Goal: Information Seeking & Learning: Learn about a topic

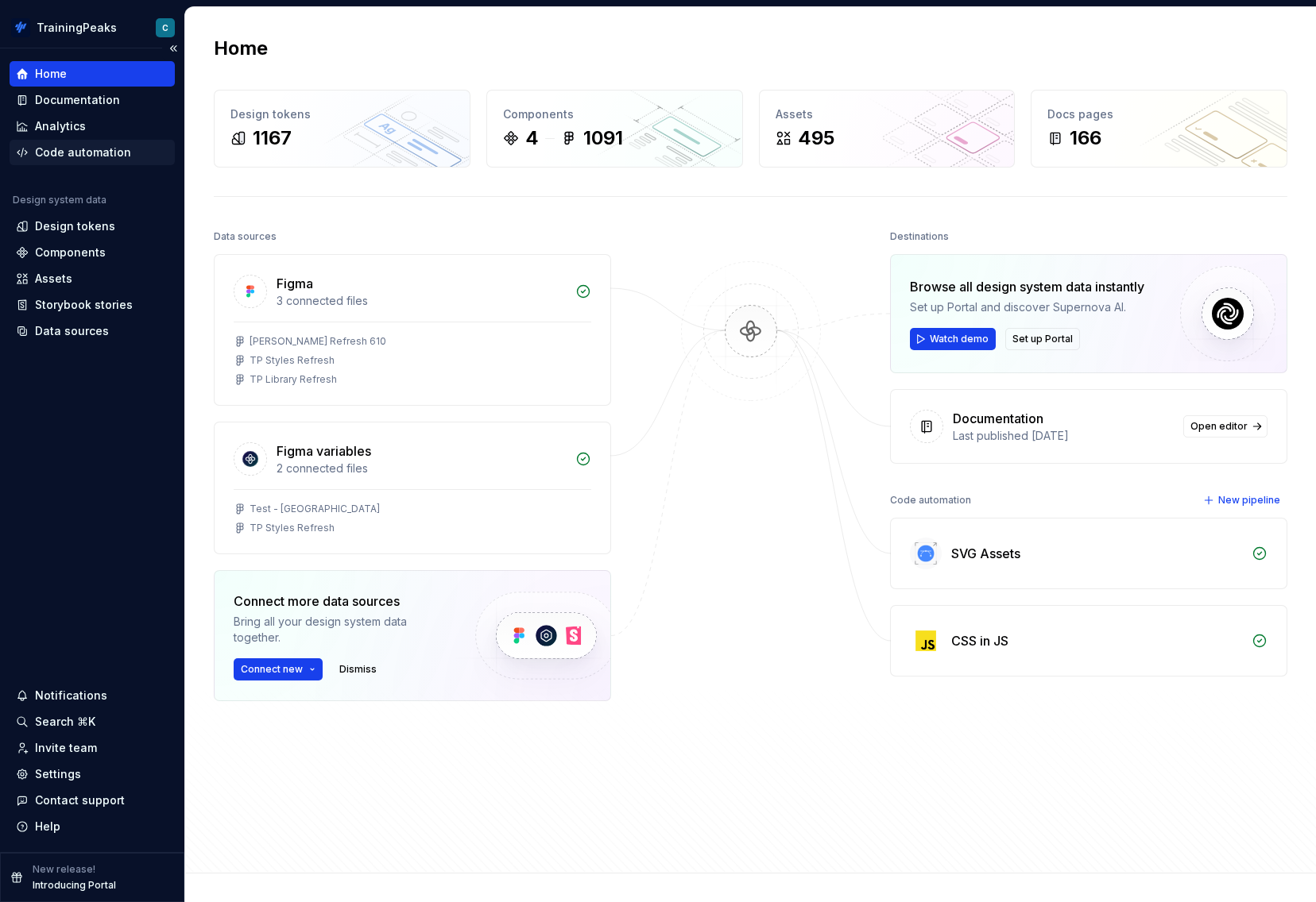
click at [99, 150] on div "Code automation" at bounding box center [83, 153] width 96 height 16
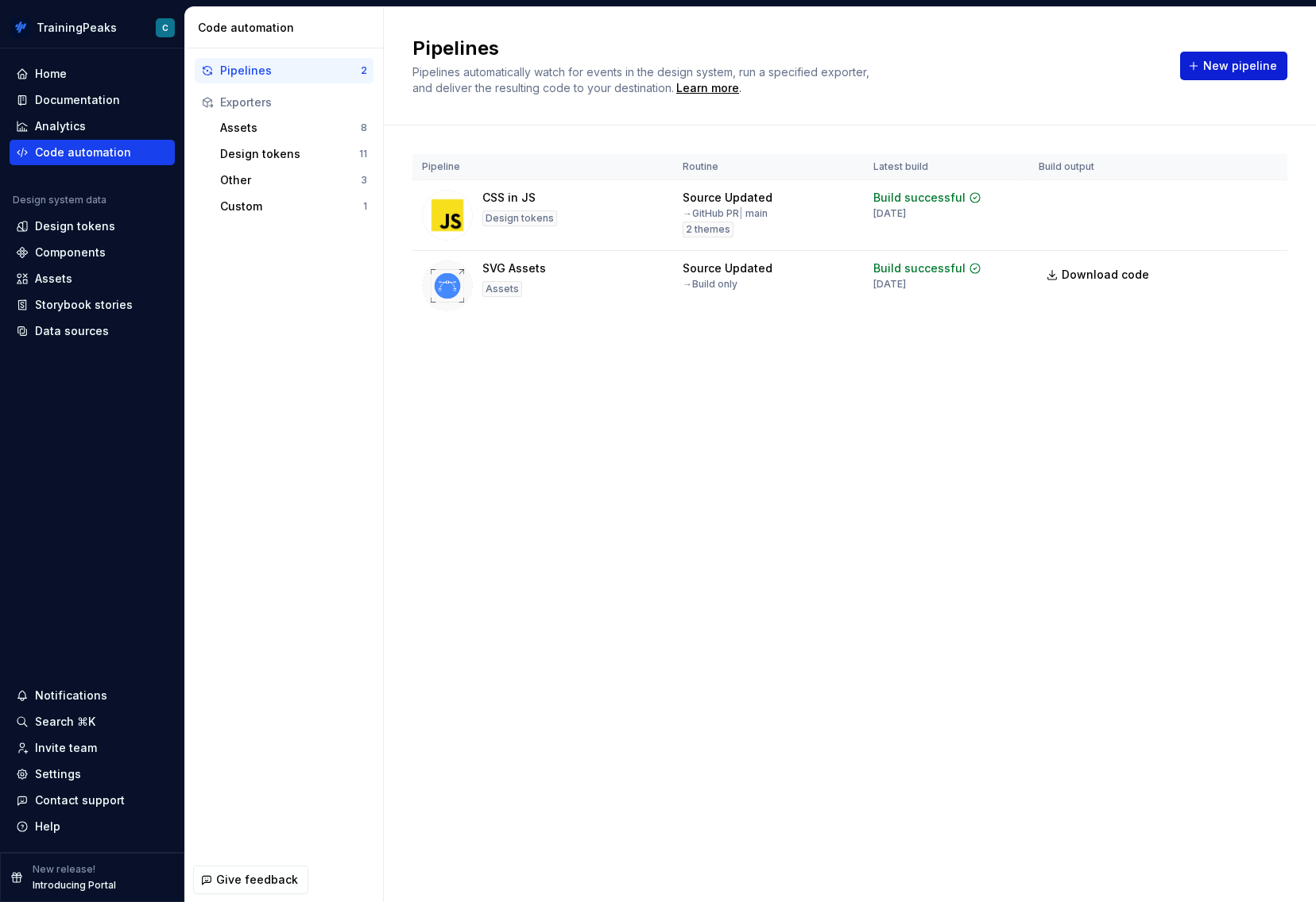
click at [1236, 61] on span "New pipeline" at bounding box center [1240, 66] width 74 height 16
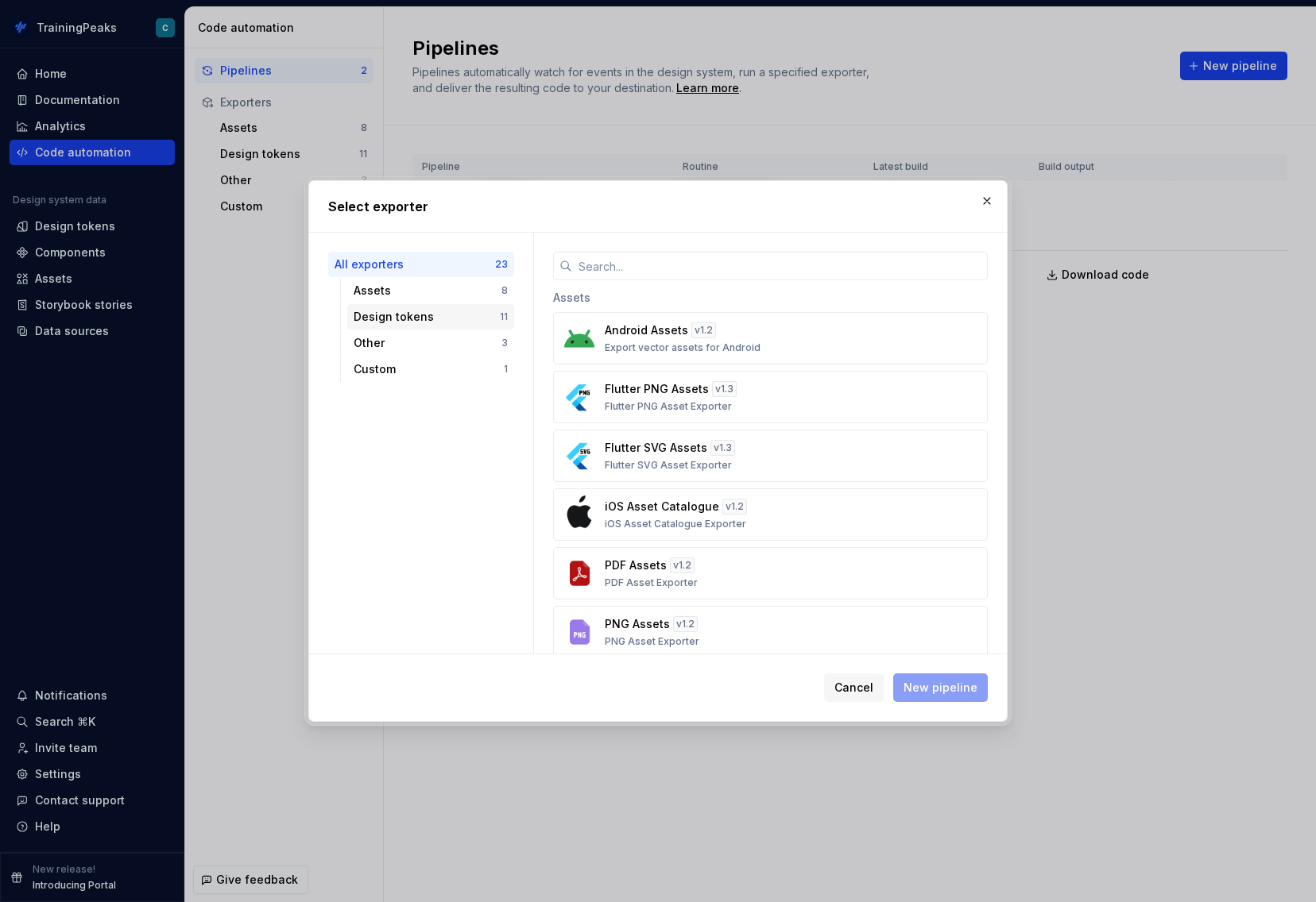
click at [417, 321] on div "Design tokens" at bounding box center [427, 317] width 146 height 16
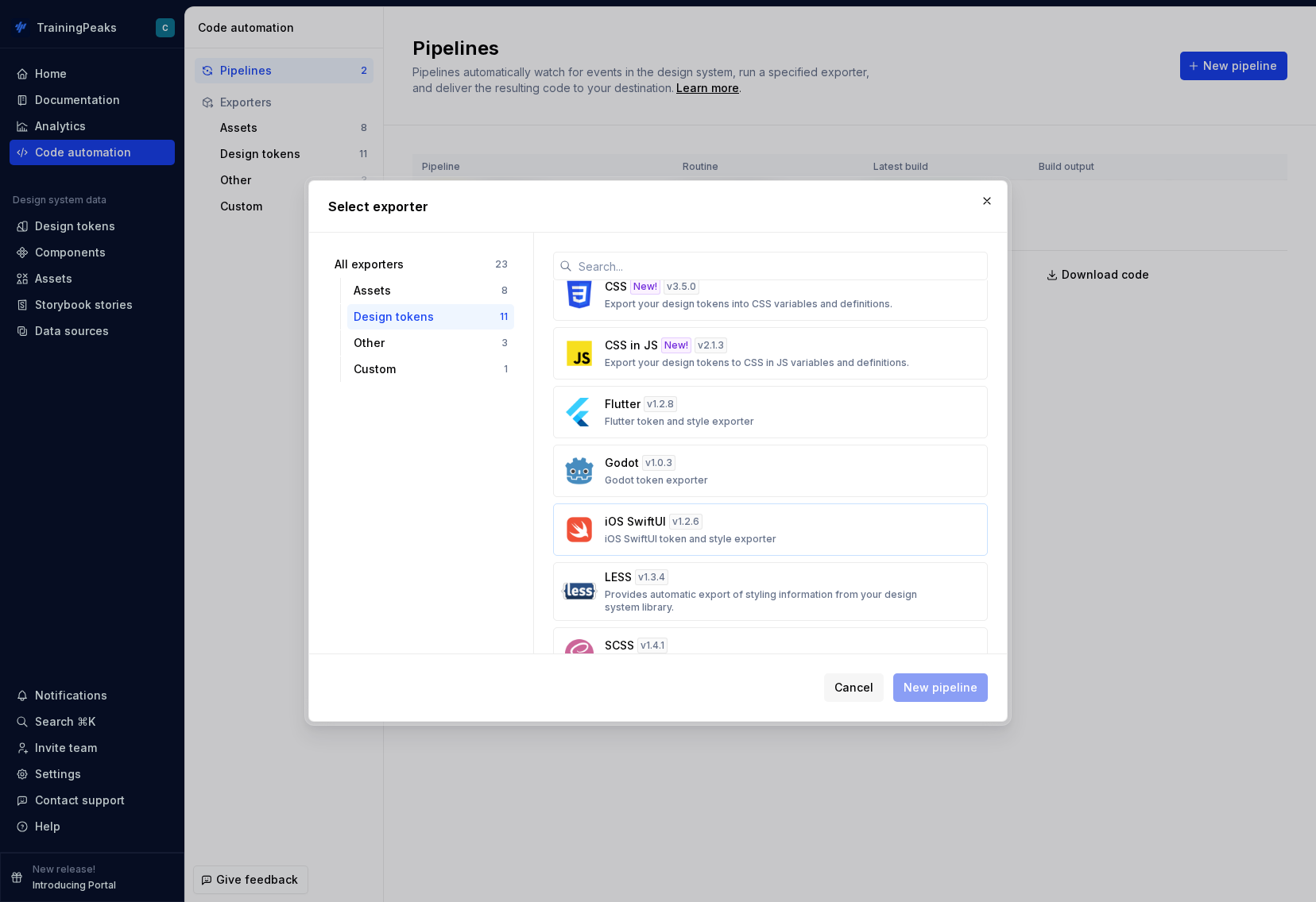
scroll to position [80, 0]
click at [814, 521] on div "iOS SwiftUI v 1.2.6 iOS SwiftUI token and style exporter" at bounding box center [765, 527] width 322 height 32
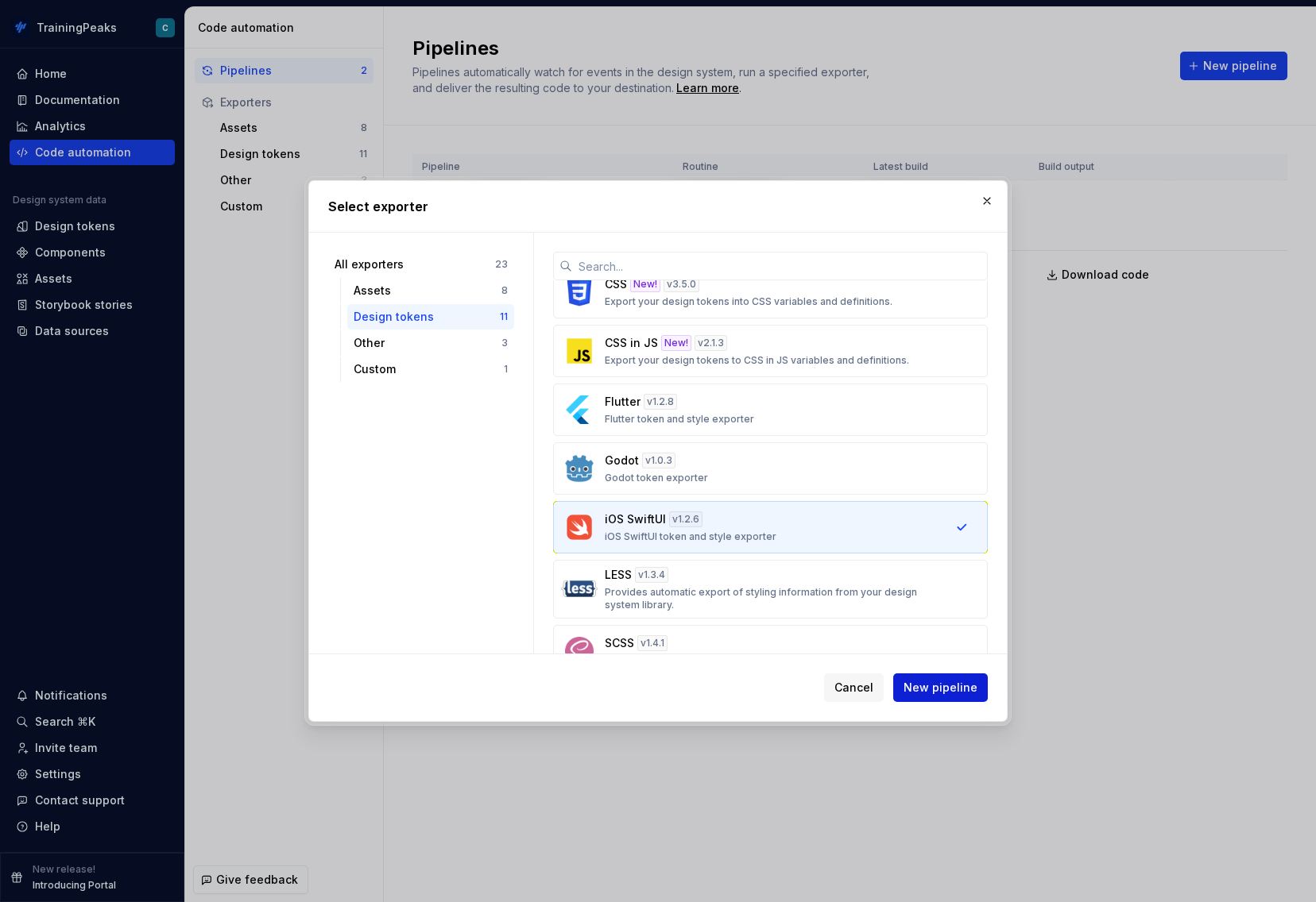
click at [945, 685] on span "New pipeline" at bounding box center [940, 688] width 74 height 16
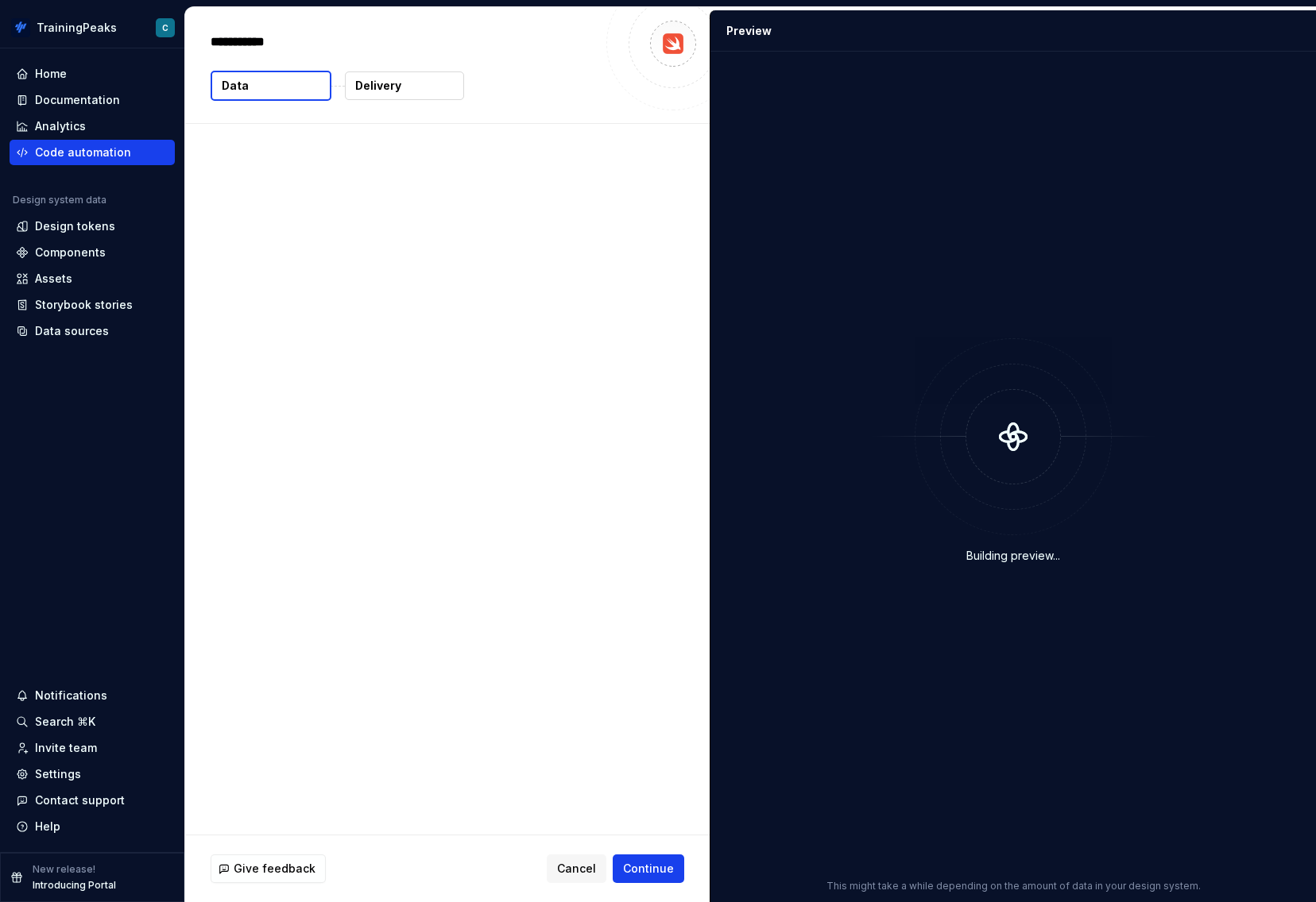
type textarea "*"
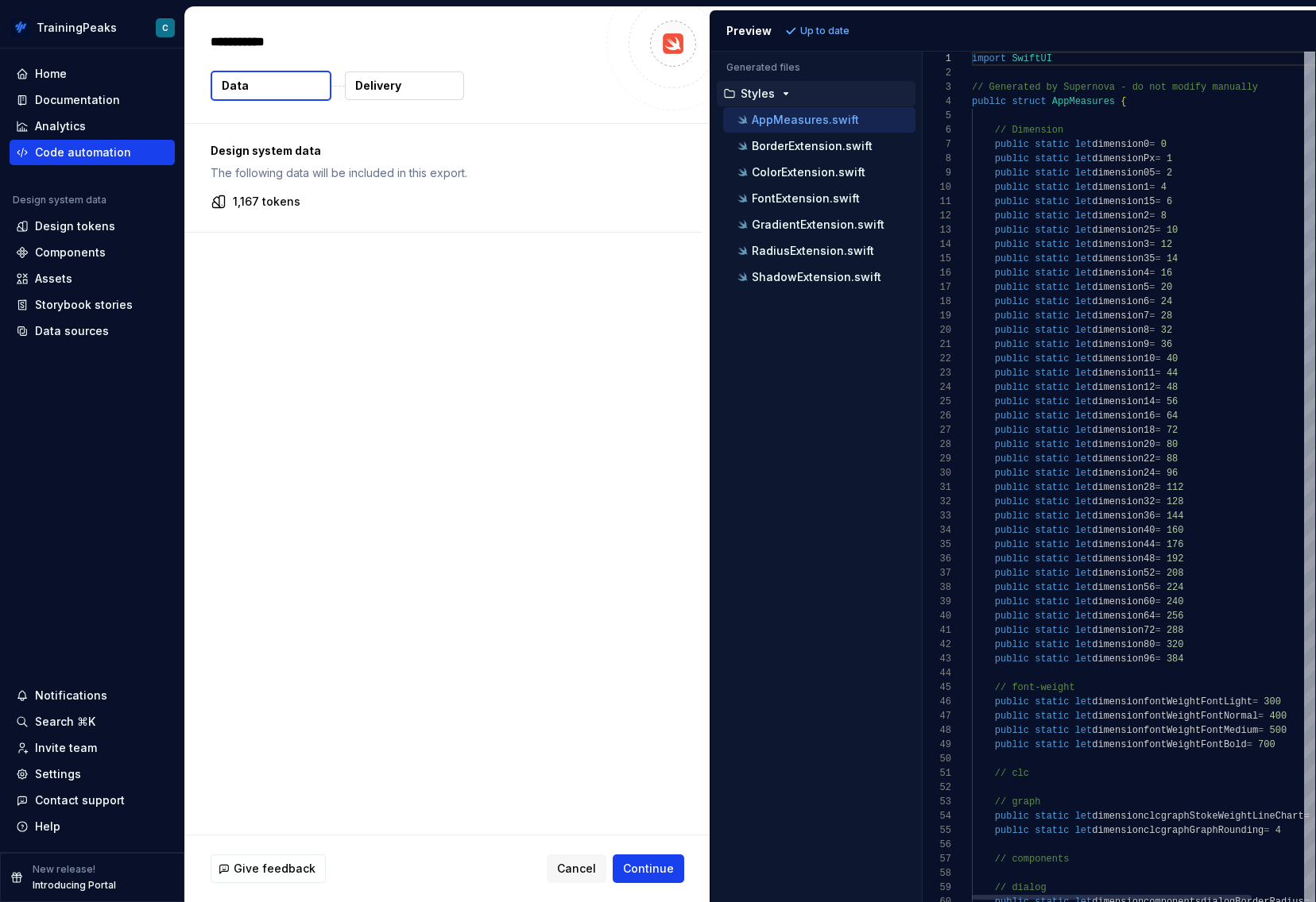
click at [922, 170] on div "Generated files Accessibility guide for tree . Navigate the tree with the arrow…" at bounding box center [1013, 477] width 606 height 851
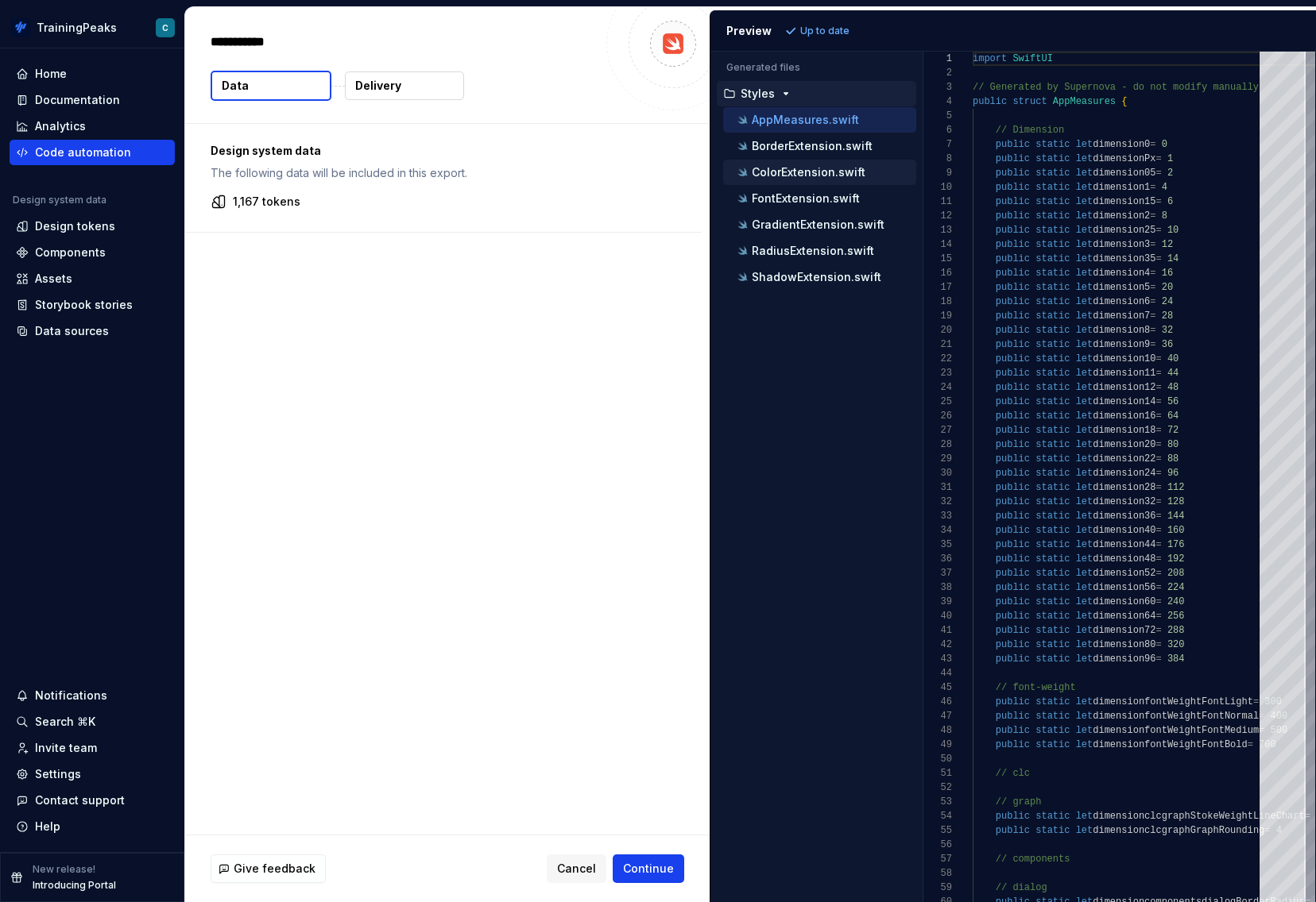
click at [818, 177] on p "ColorExtension.swift" at bounding box center [808, 172] width 114 height 13
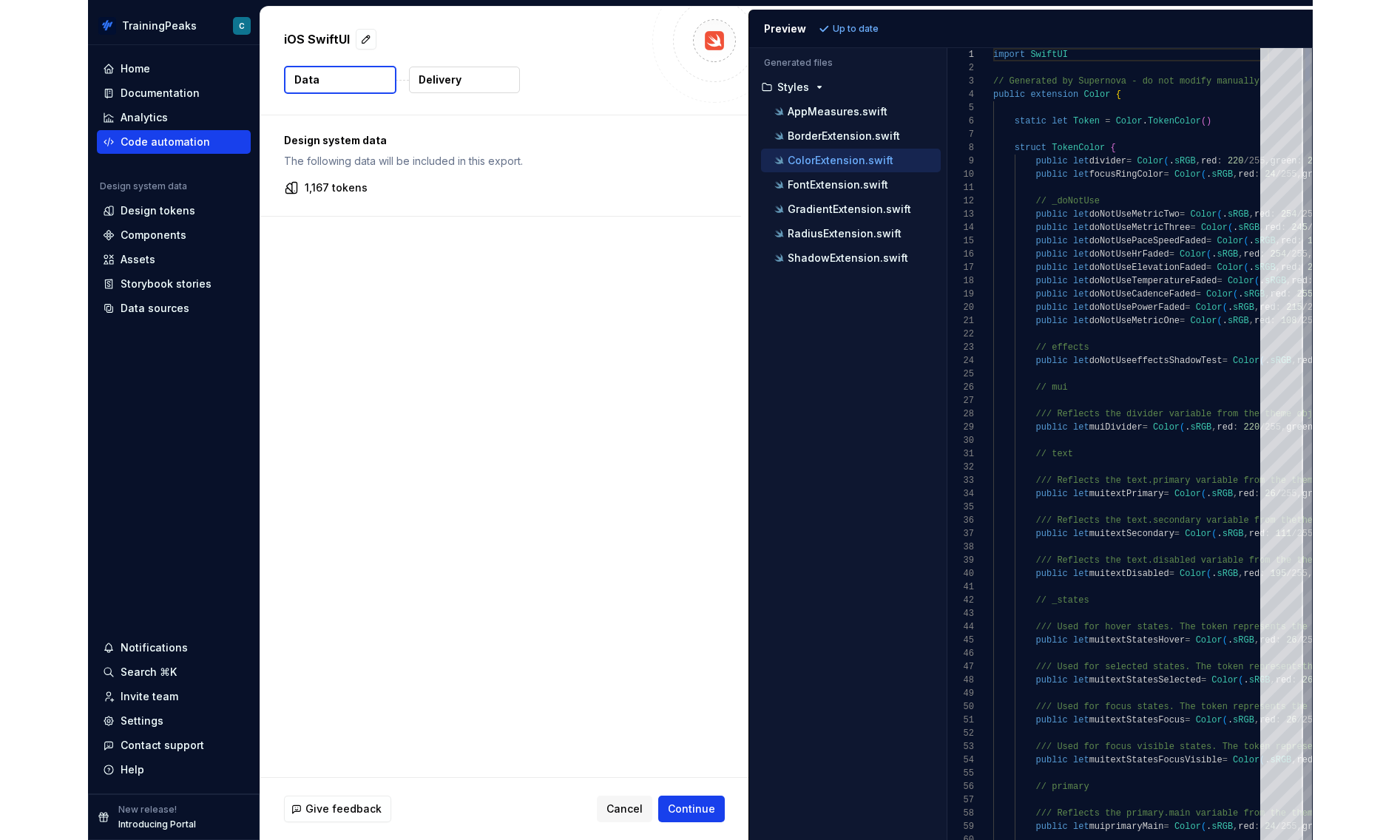
scroll to position [133, 0]
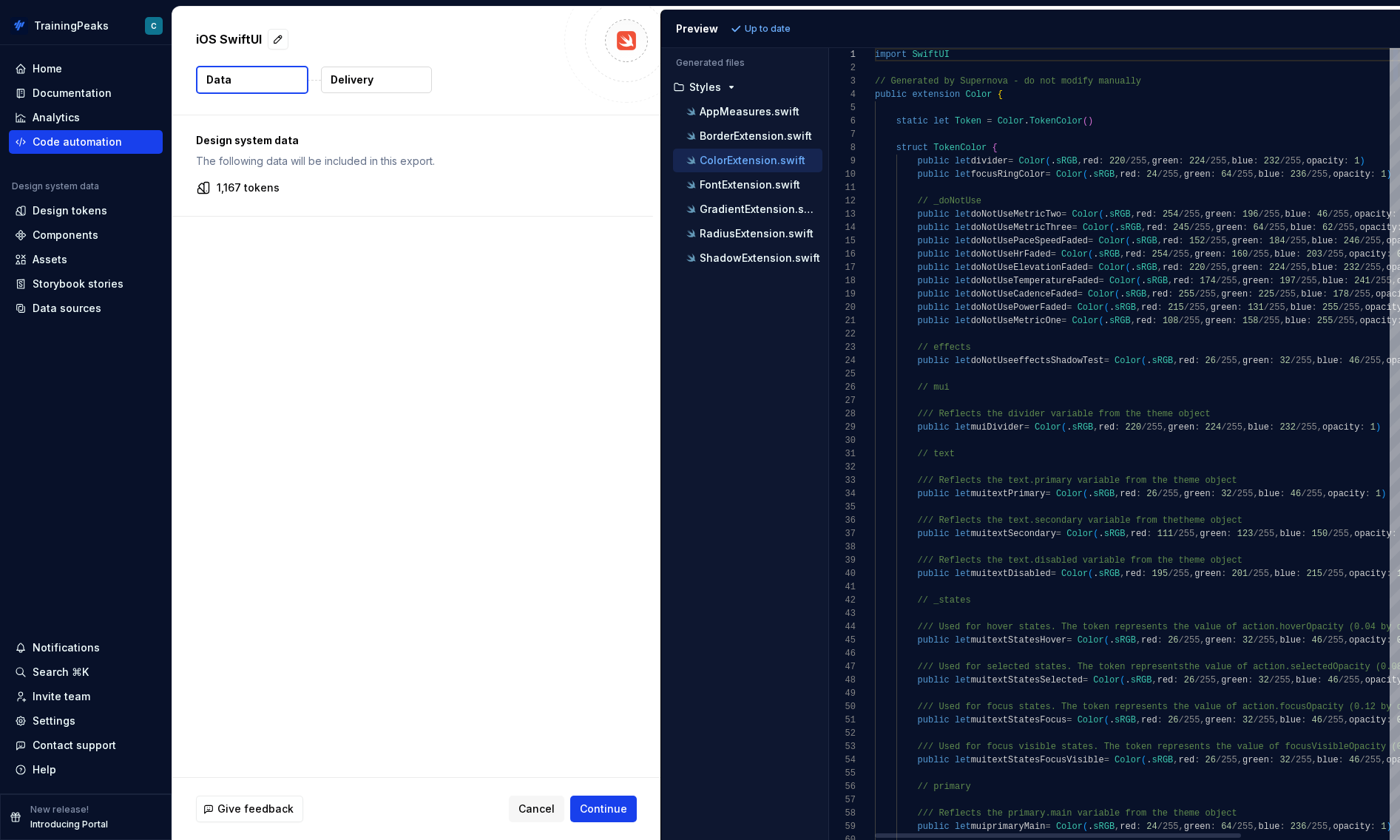
click at [828, 273] on div "Generated files Accessibility guide for tree . Navigate the tree with the arrow…" at bounding box center [1031, 445] width 739 height 793
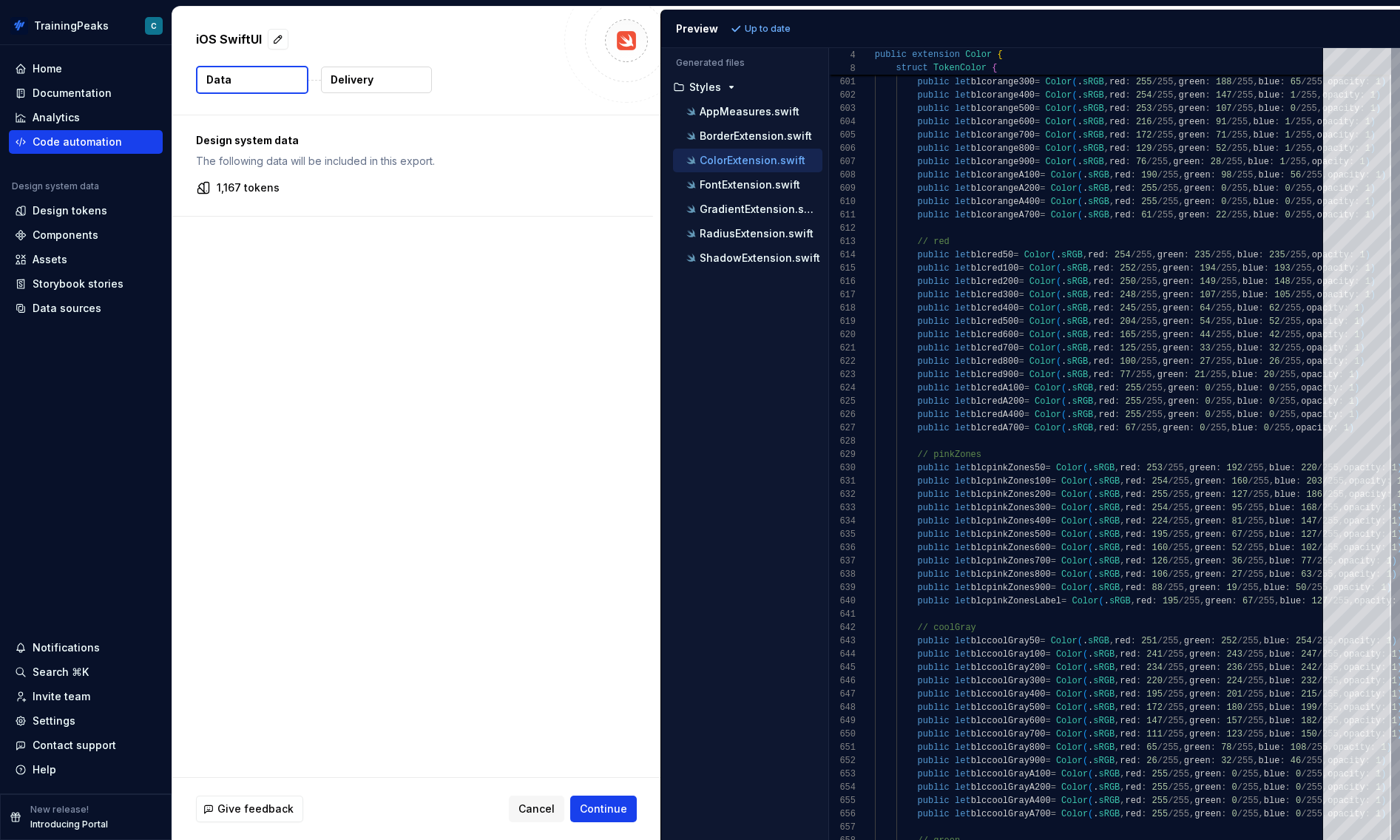
click at [365, 82] on p "Delivery" at bounding box center [352, 80] width 43 height 15
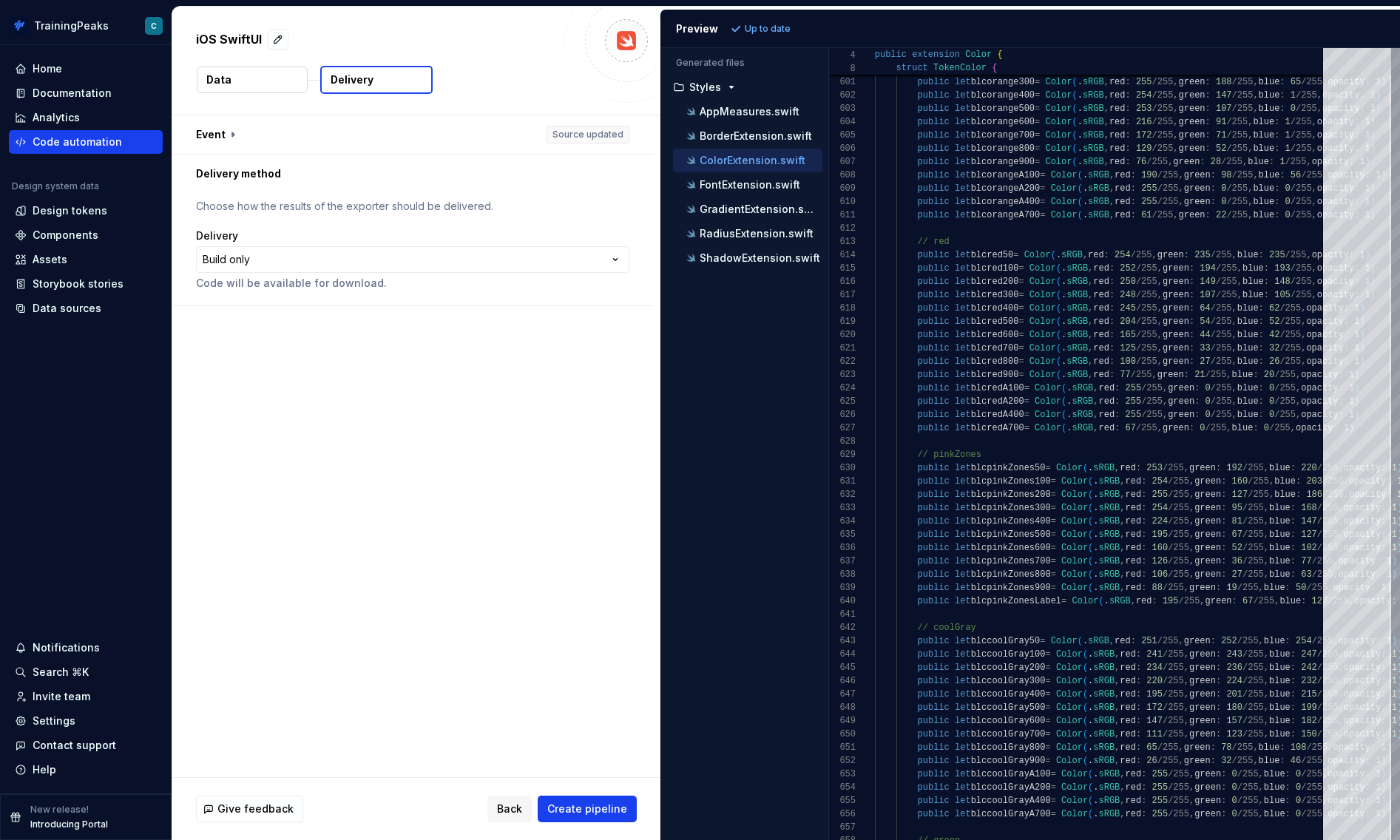
click at [233, 88] on button "Data" at bounding box center [252, 80] width 111 height 27
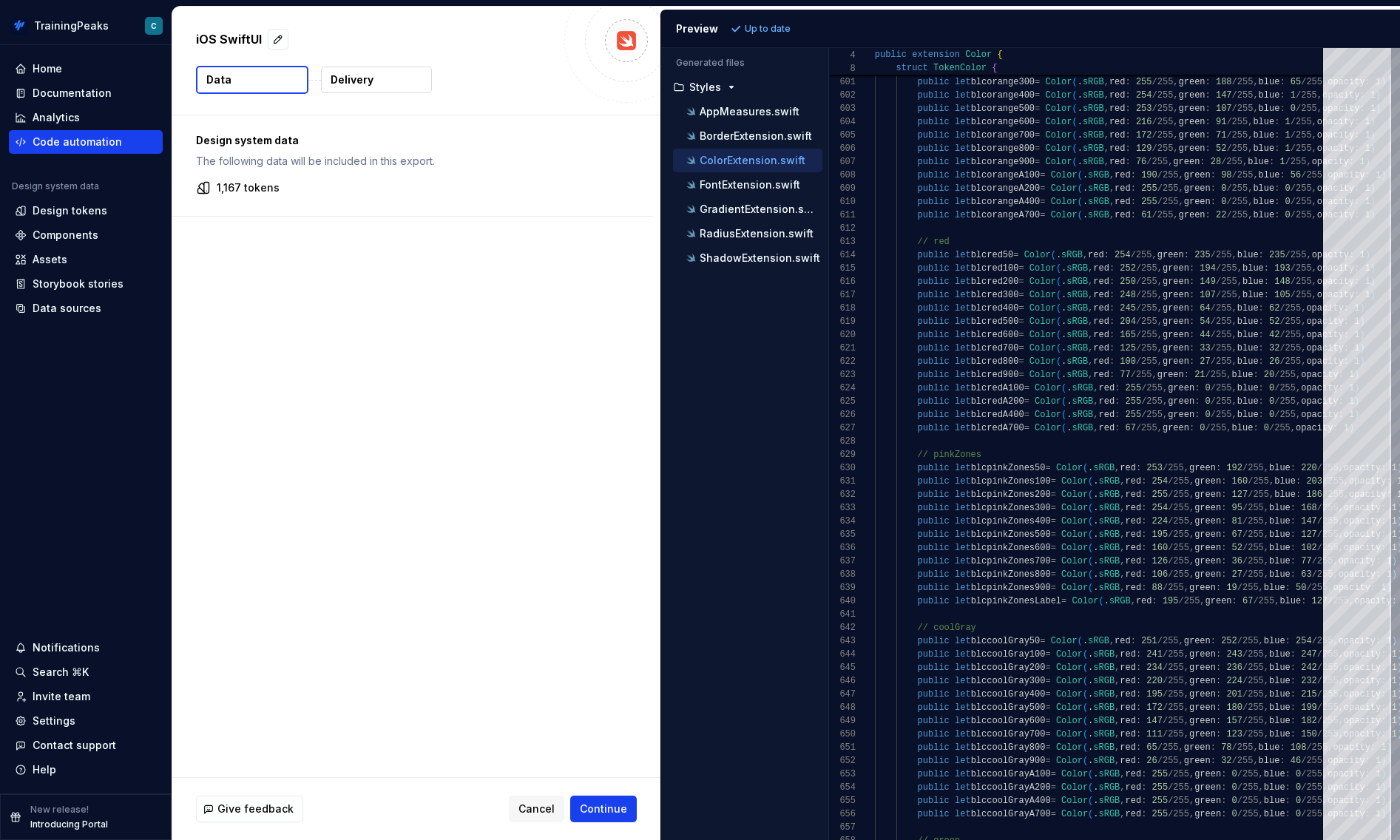
click at [378, 85] on button "Delivery" at bounding box center [376, 80] width 111 height 27
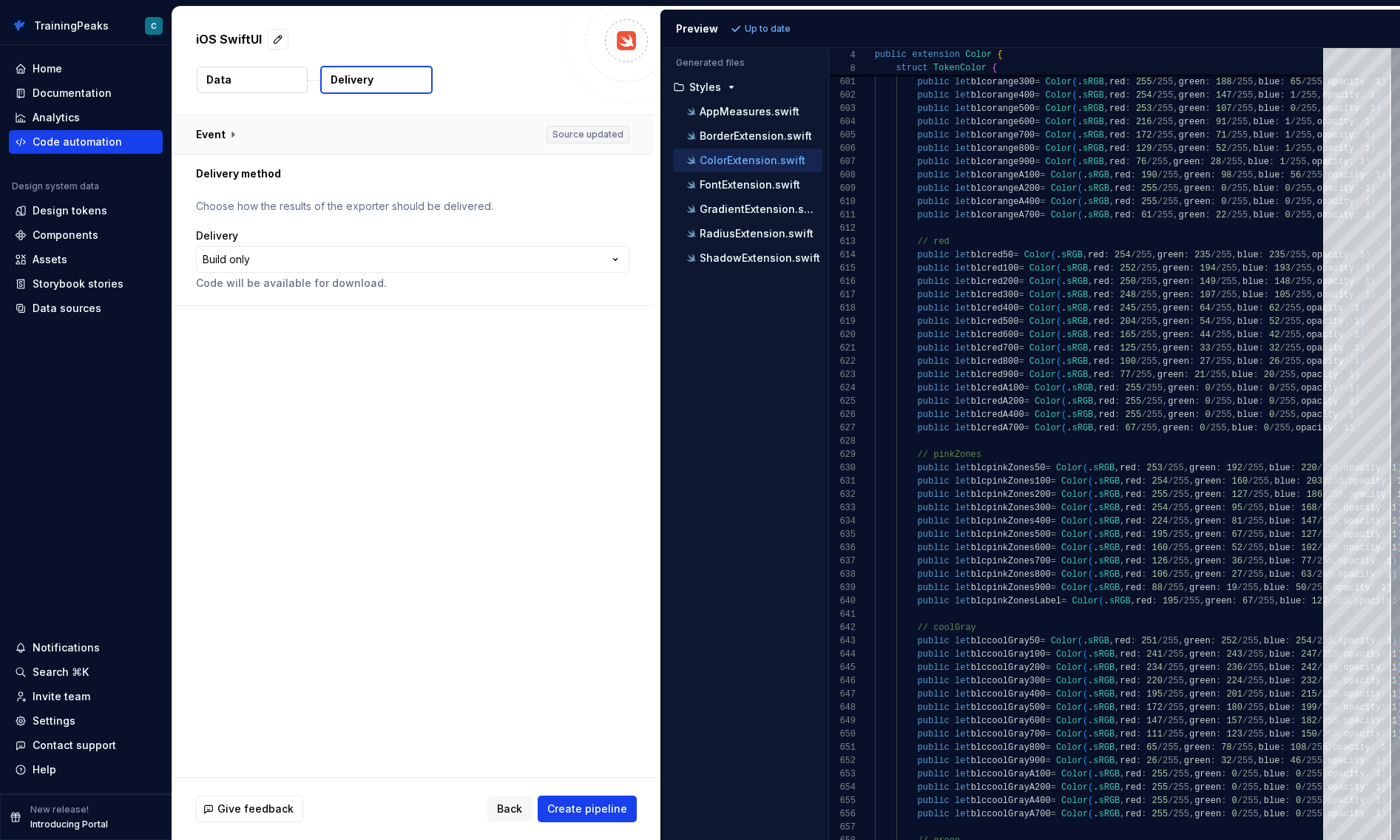
click at [230, 130] on button "button" at bounding box center [412, 134] width 481 height 38
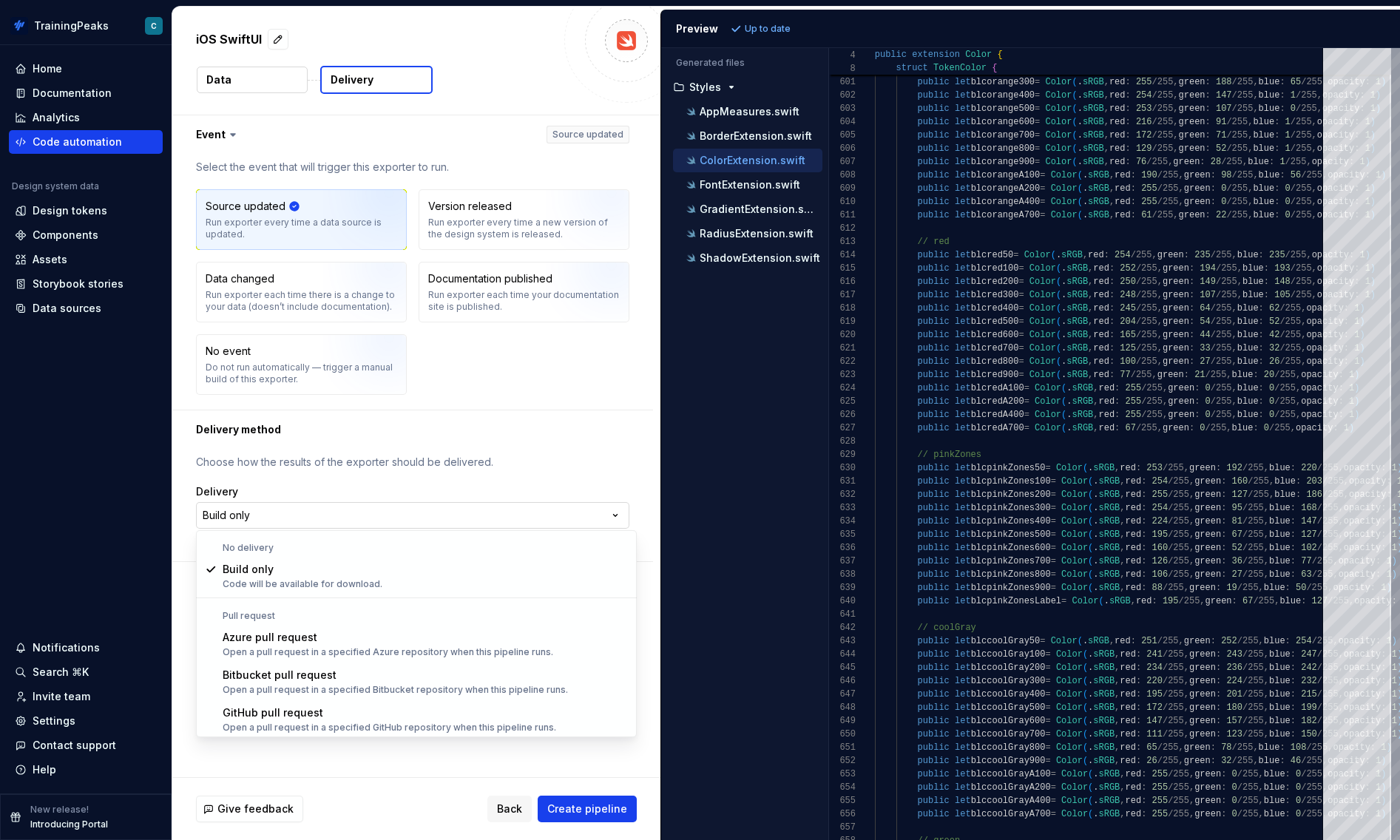
click at [309, 518] on html "**********" at bounding box center [700, 420] width 1400 height 840
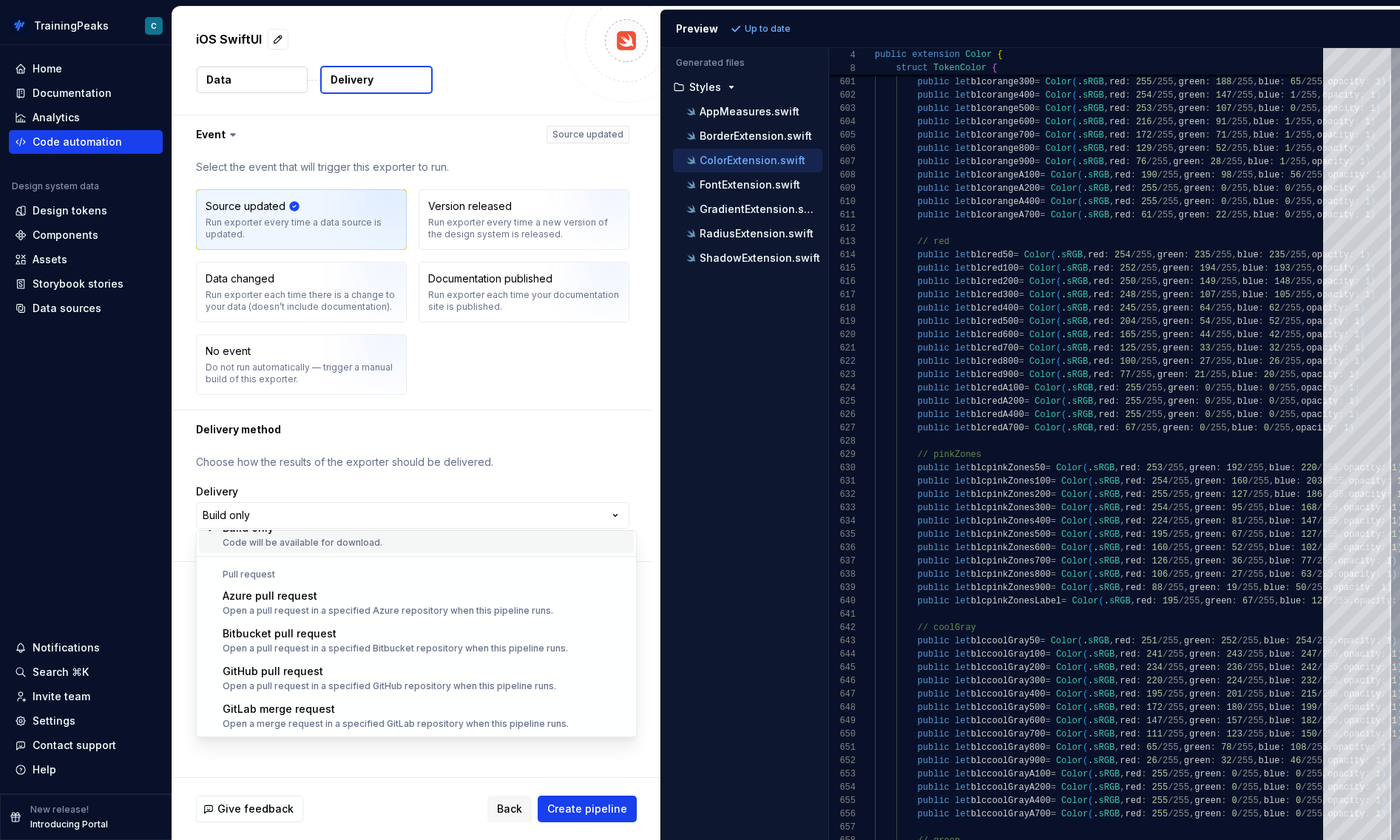
scroll to position [42, 0]
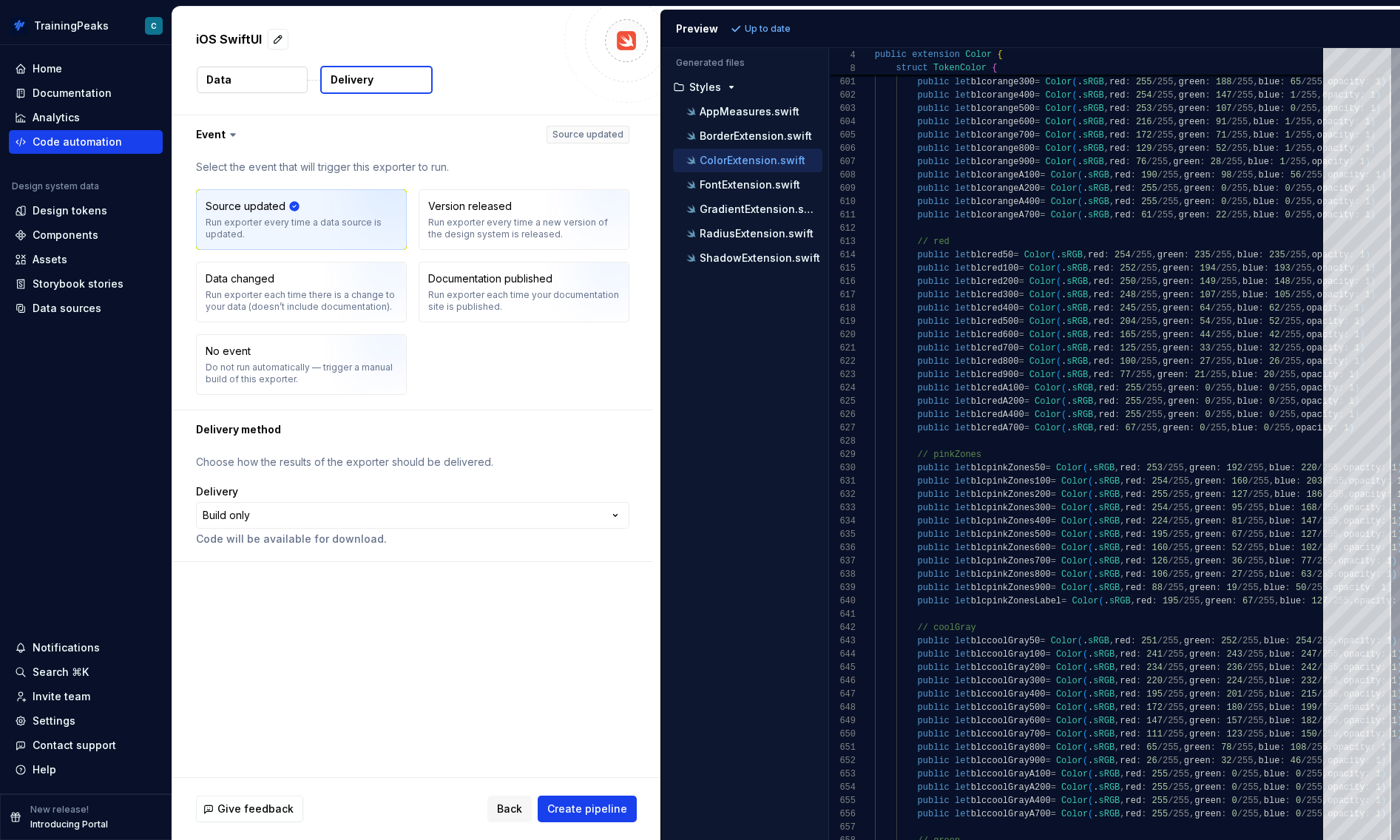
click at [452, 468] on html "**********" at bounding box center [700, 420] width 1400 height 840
click at [251, 91] on button "Data" at bounding box center [252, 80] width 111 height 27
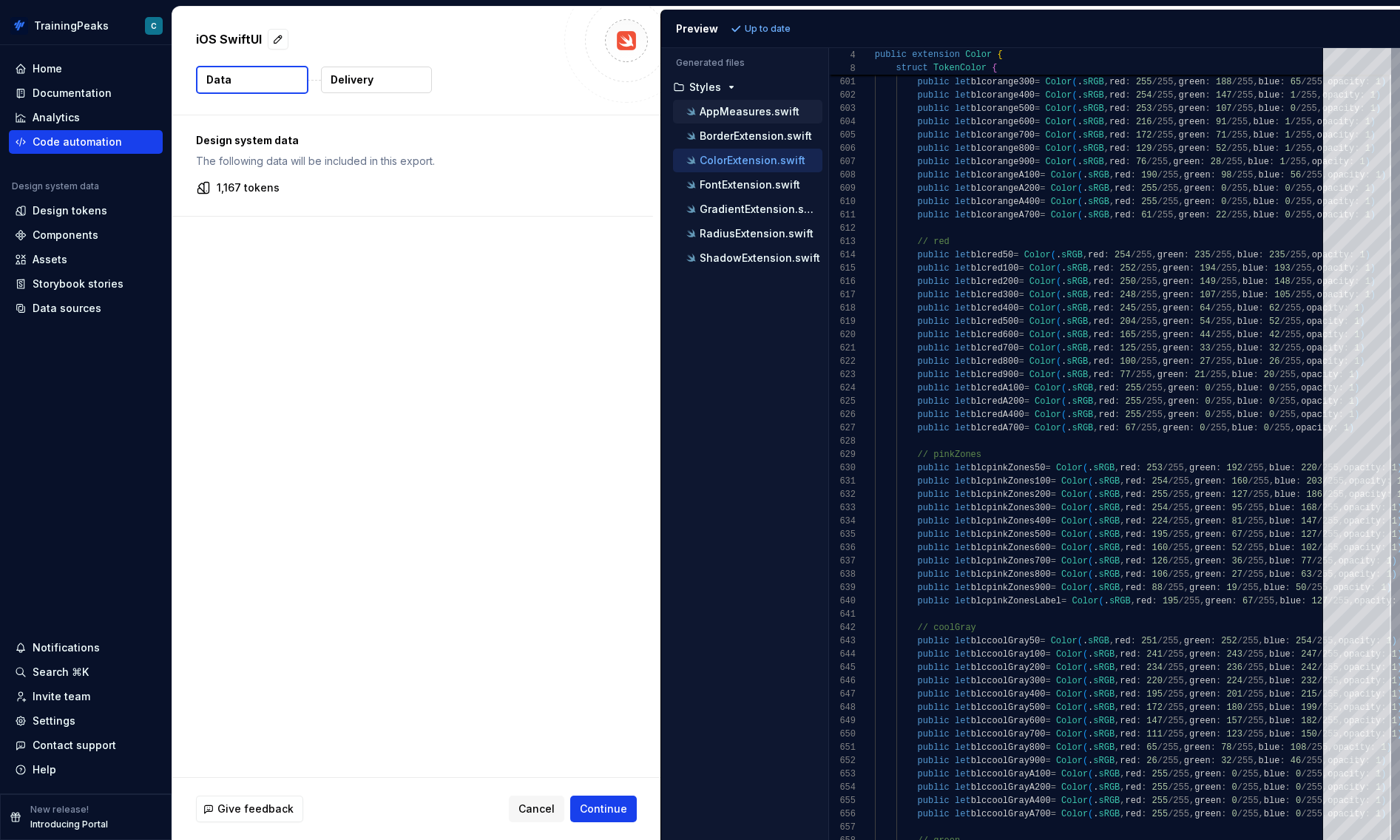
click at [714, 116] on p "AppMeasures.swift" at bounding box center [749, 112] width 100 height 12
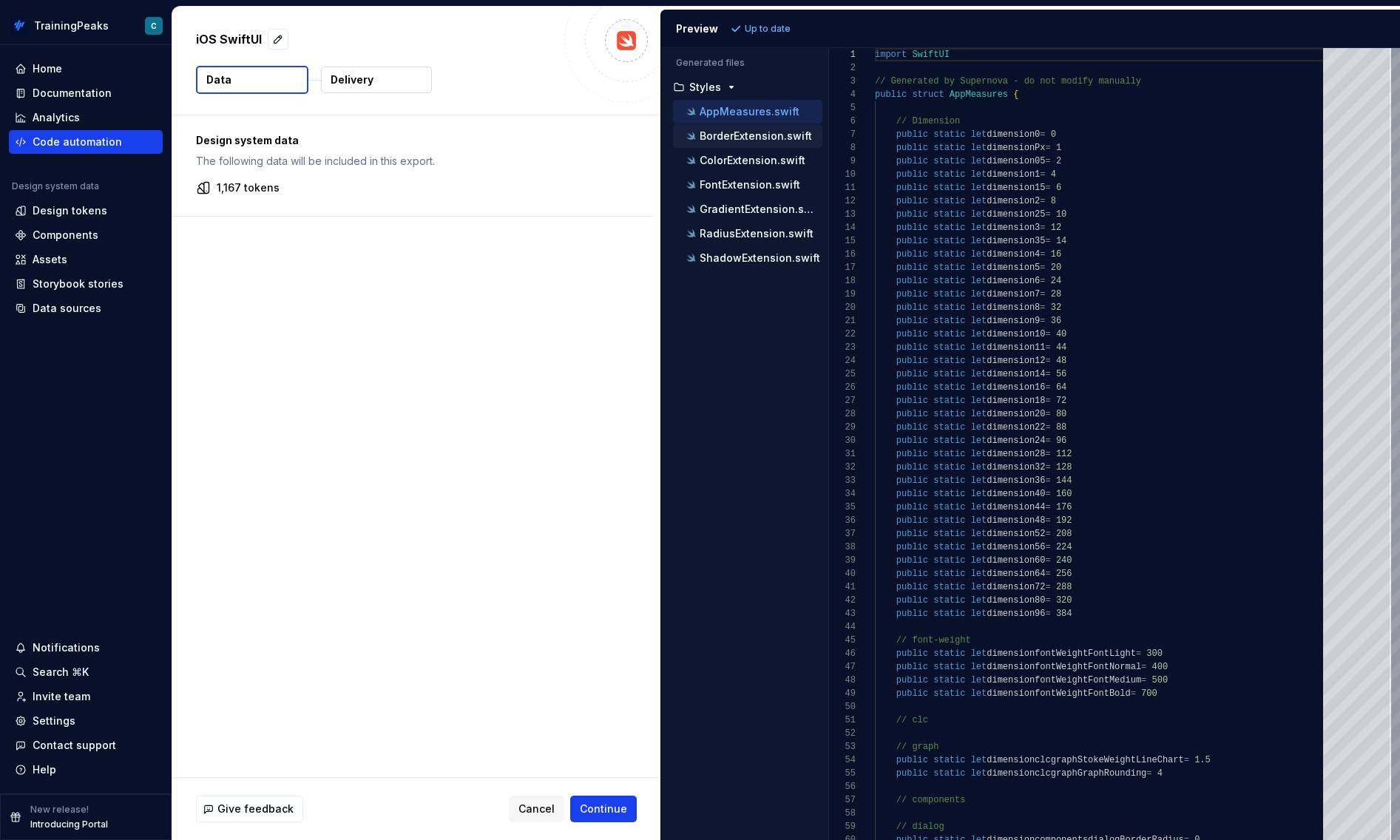
click at [720, 136] on p "BorderExtension.swift" at bounding box center [755, 136] width 113 height 12
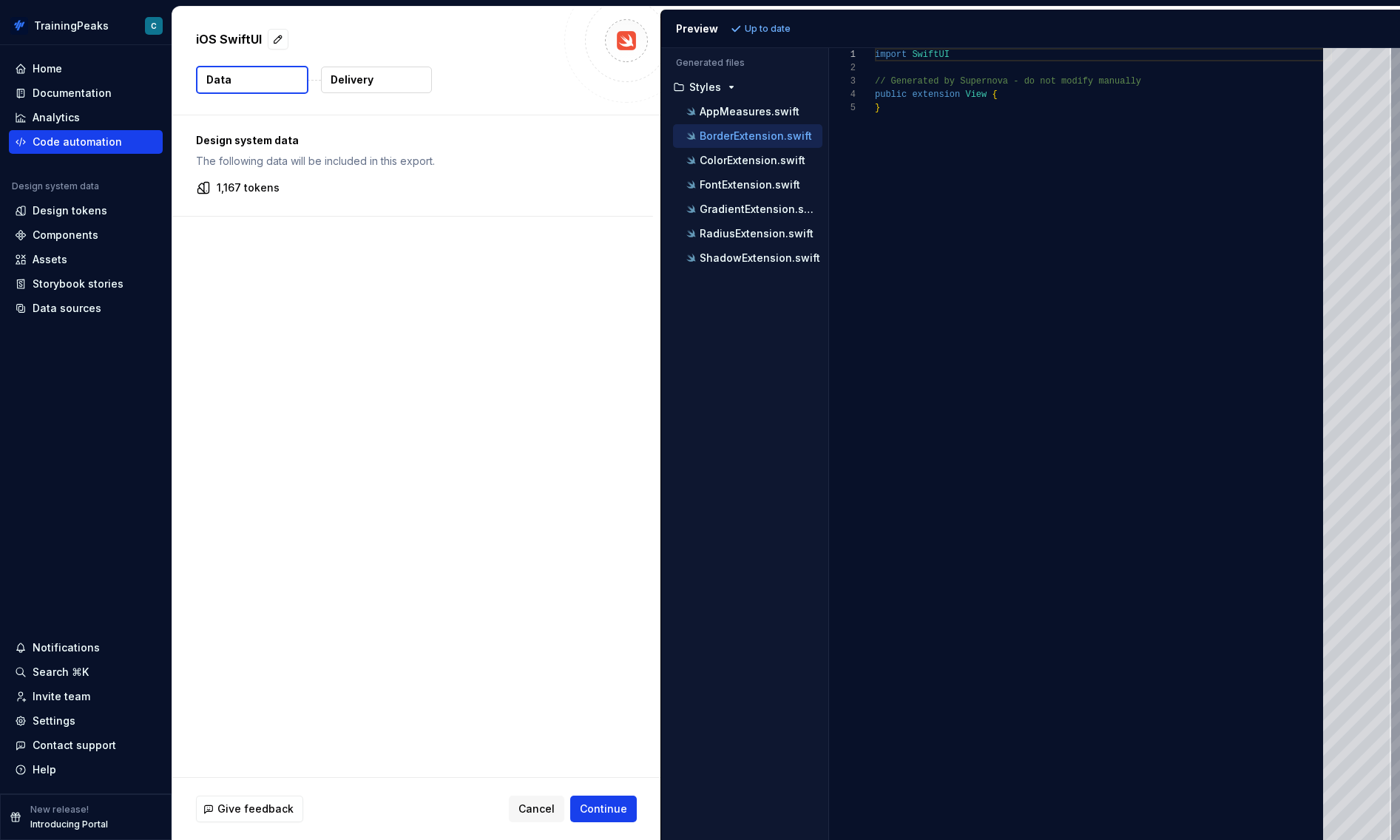
scroll to position [53, 0]
click at [726, 171] on div "ColorExtension.swift" at bounding box center [748, 160] width 150 height 23
click at [734, 113] on p "AppMeasures.swift" at bounding box center [749, 112] width 100 height 12
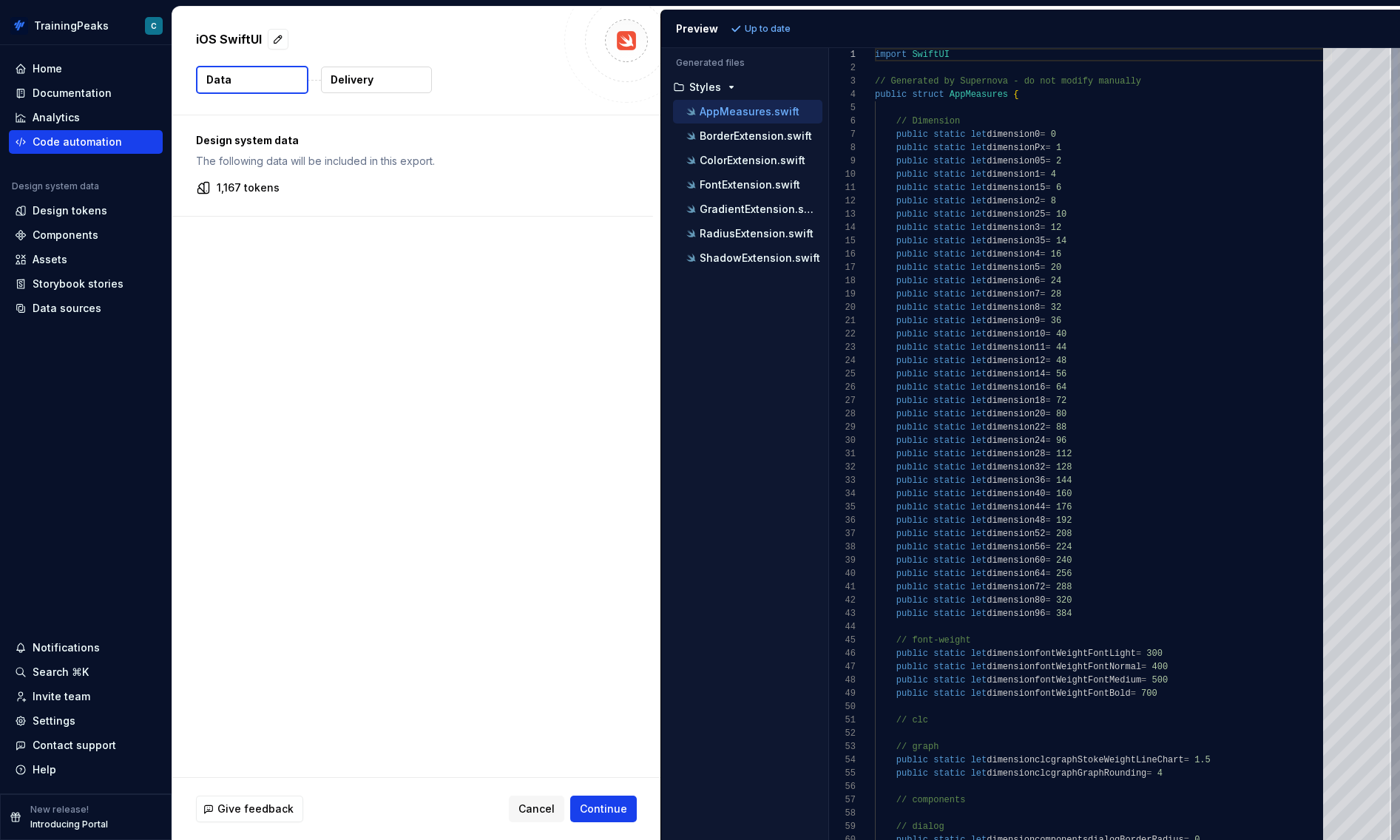
scroll to position [133, 0]
click at [733, 260] on p "ShadowExtension.swift" at bounding box center [760, 258] width 121 height 12
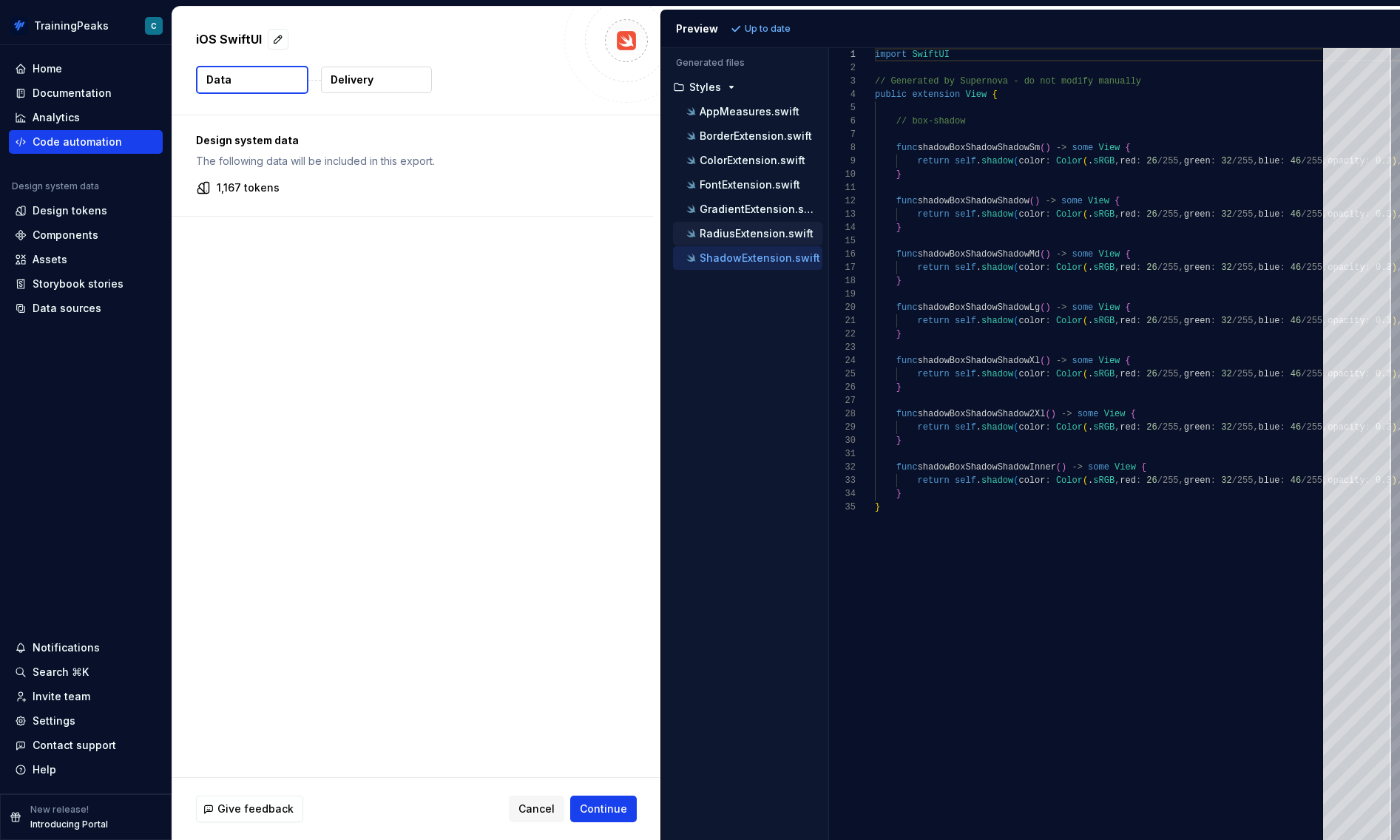
click at [741, 235] on p "RadiusExtension.swift" at bounding box center [756, 233] width 113 height 12
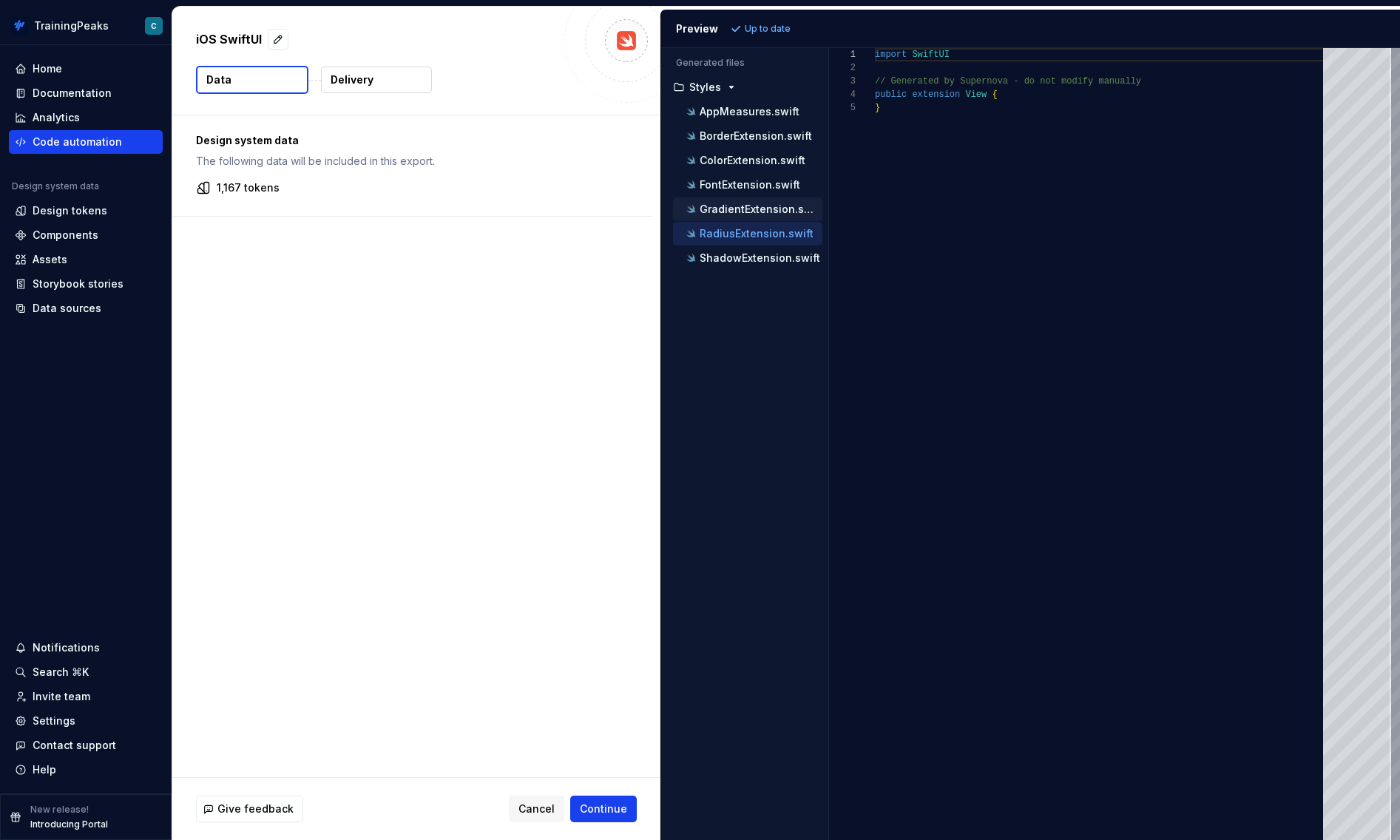
click at [745, 201] on div "GradientExtension.swift" at bounding box center [748, 208] width 150 height 23
click at [745, 206] on p "GradientExtension.swift" at bounding box center [761, 209] width 123 height 12
click at [745, 182] on p "FontExtension.swift" at bounding box center [750, 184] width 100 height 12
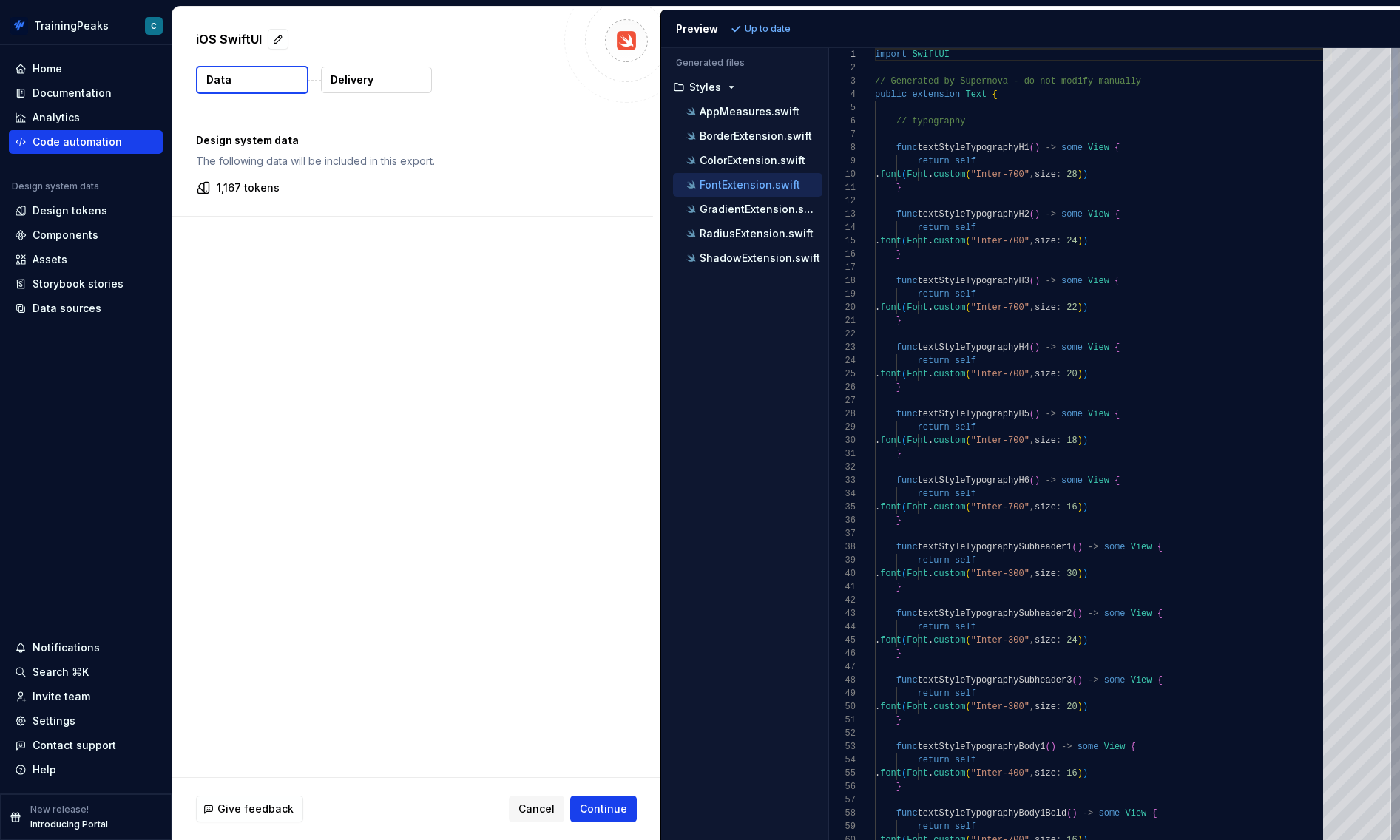
scroll to position [133, 0]
click at [746, 162] on p "ColorExtension.swift" at bounding box center [753, 160] width 106 height 12
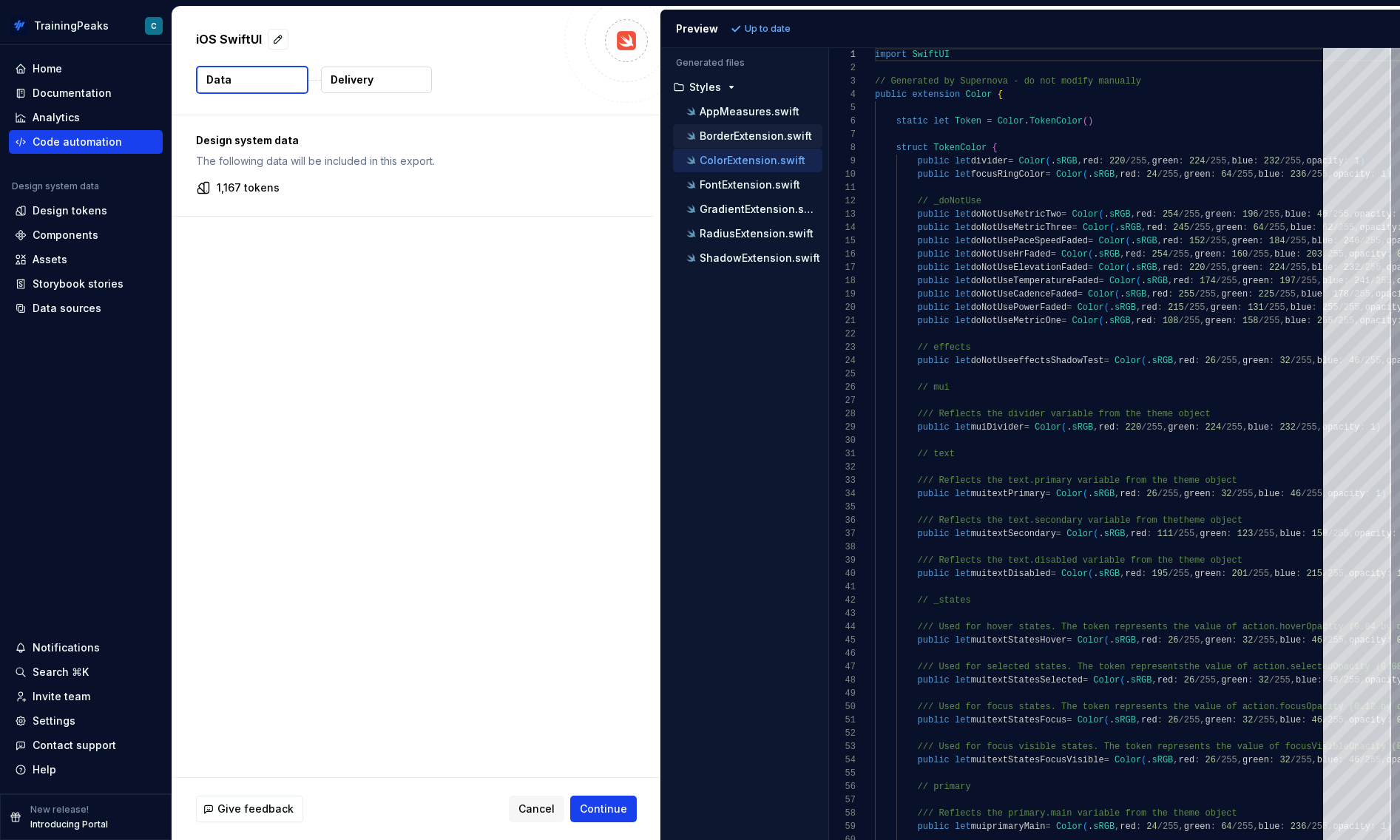
click at [751, 140] on p "BorderExtension.swift" at bounding box center [755, 136] width 113 height 12
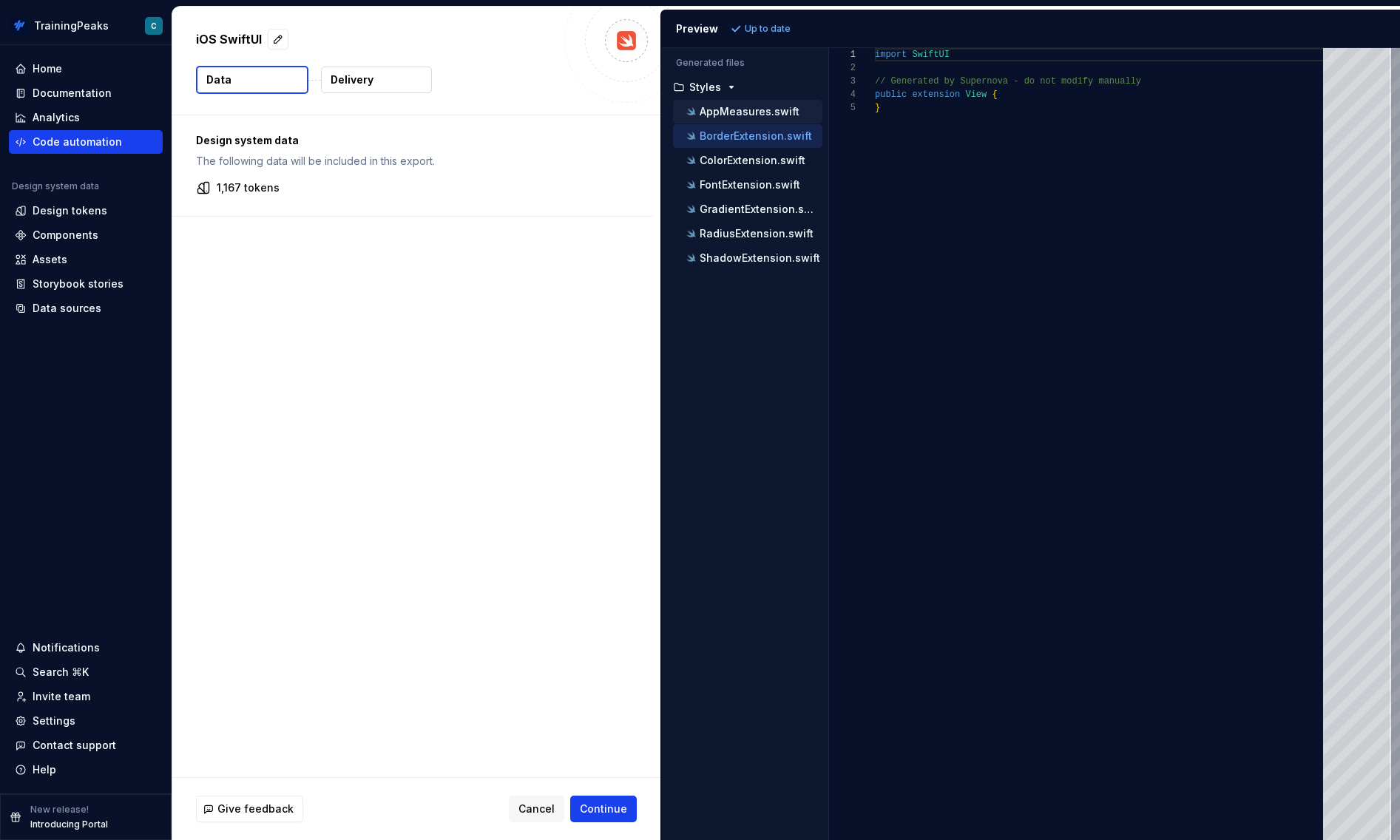
click at [752, 116] on p "AppMeasures.swift" at bounding box center [749, 112] width 100 height 12
type textarea "**********"
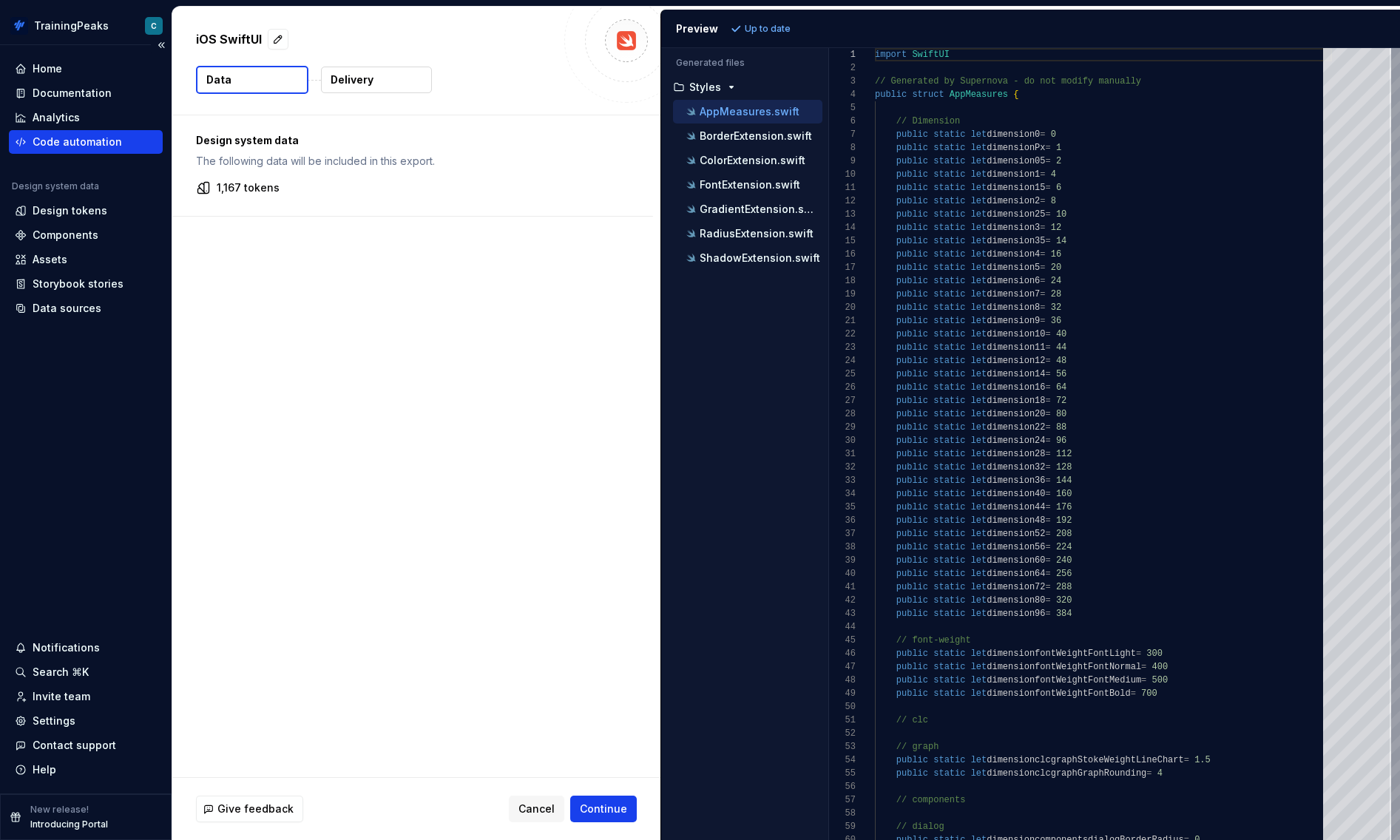
click at [100, 136] on div "Code automation" at bounding box center [77, 142] width 89 height 15
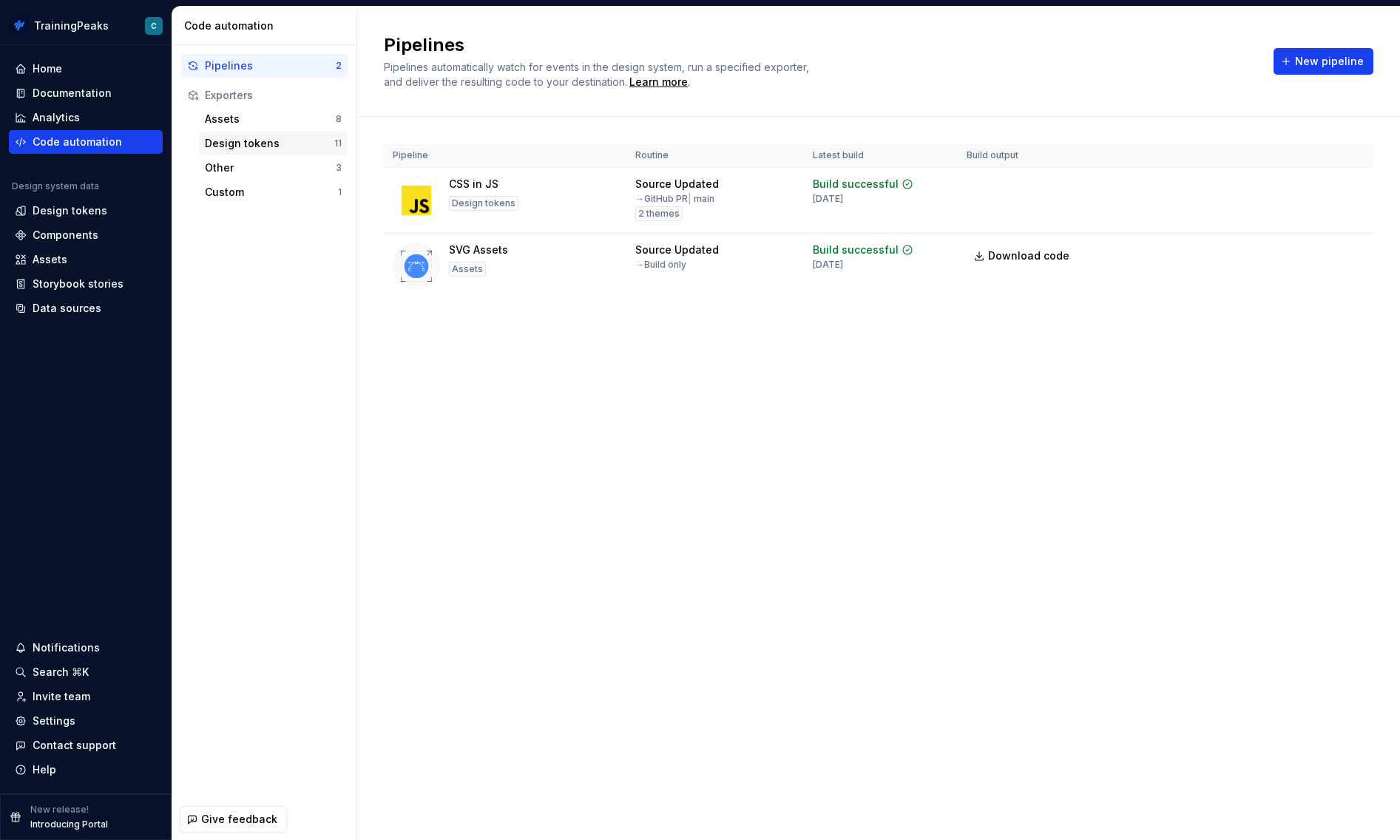
click at [262, 133] on div "Design tokens 11" at bounding box center [273, 143] width 149 height 23
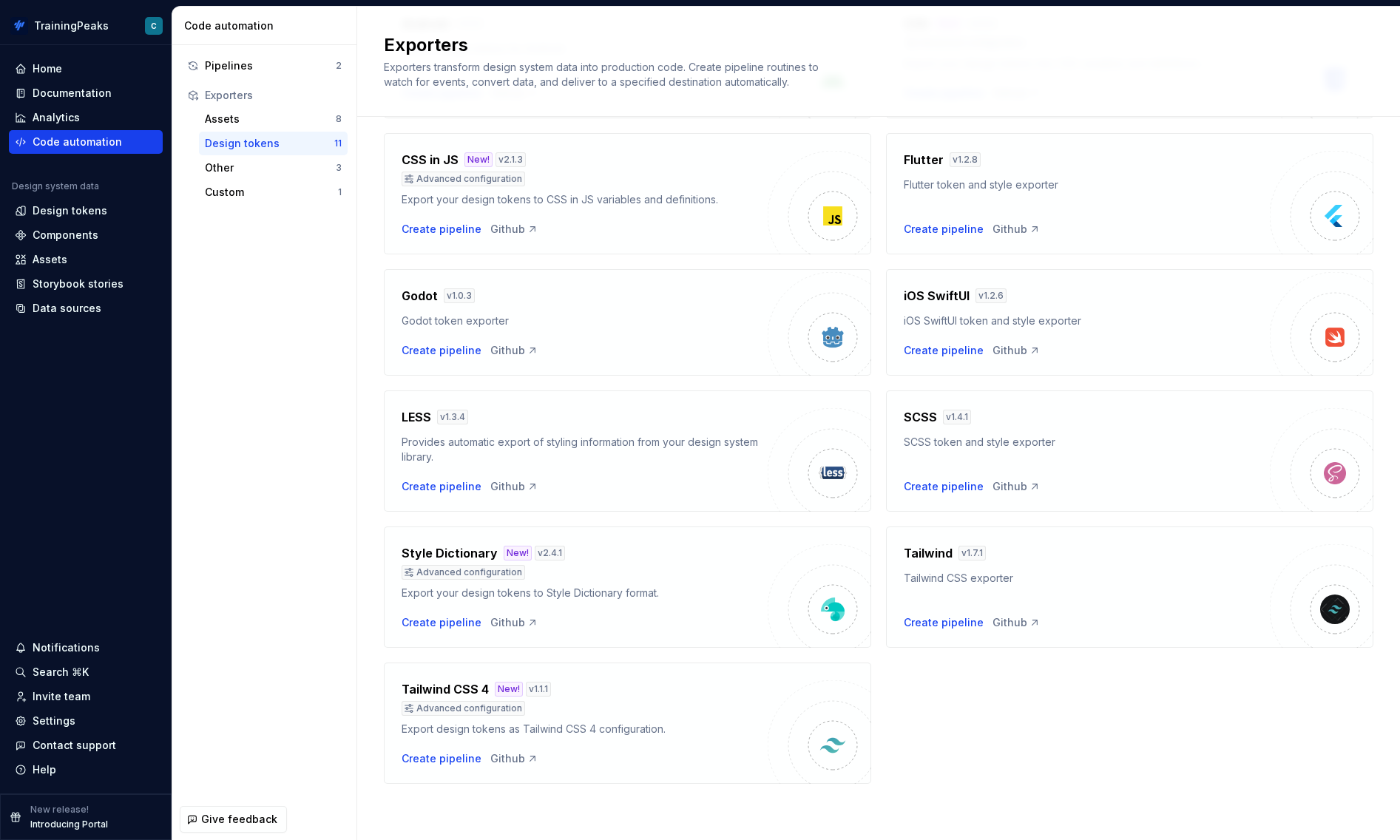
scroll to position [182, 0]
click at [280, 118] on div "Assets" at bounding box center [270, 119] width 131 height 15
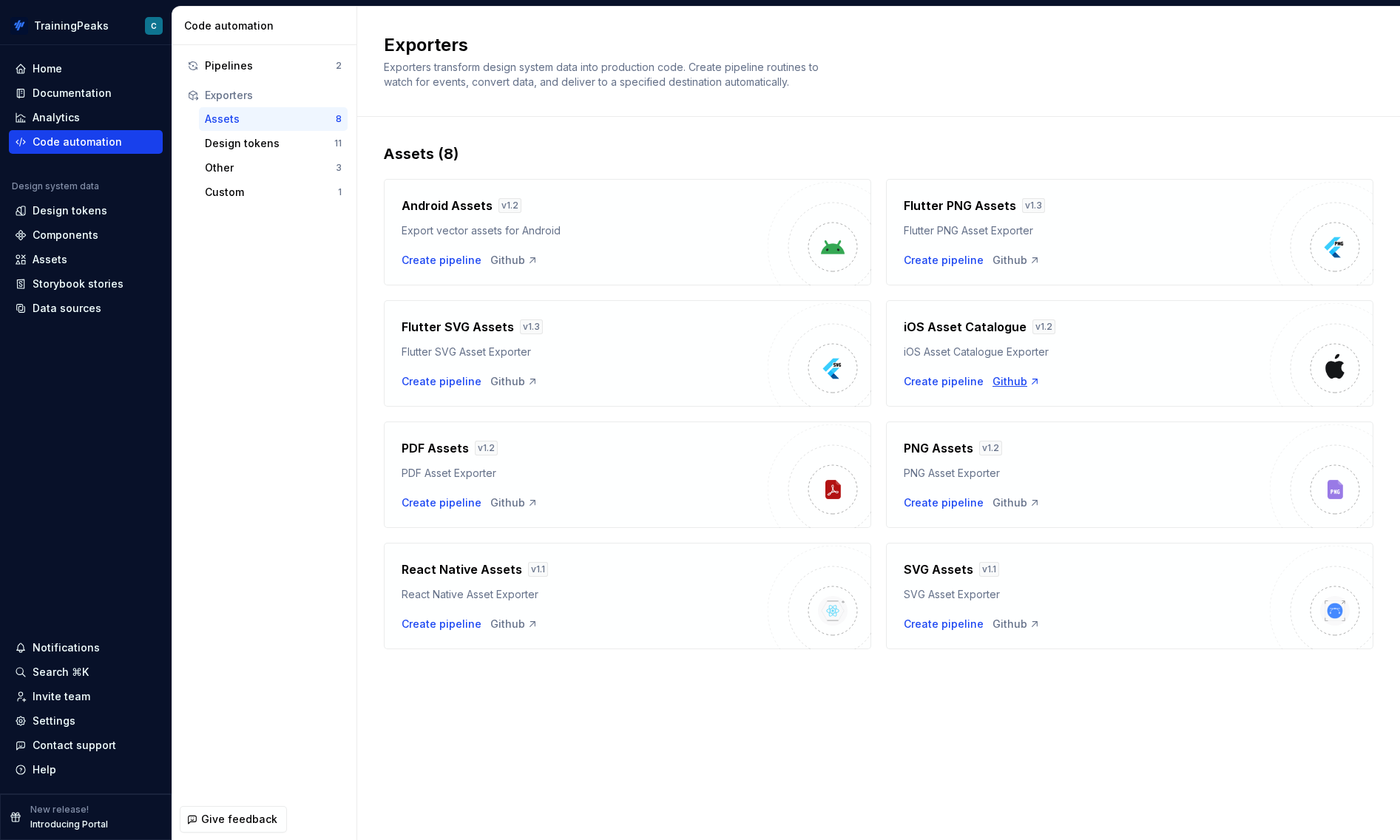
click at [1013, 381] on div "Github" at bounding box center [1017, 381] width 48 height 15
click at [265, 140] on div "Design tokens" at bounding box center [269, 143] width 129 height 15
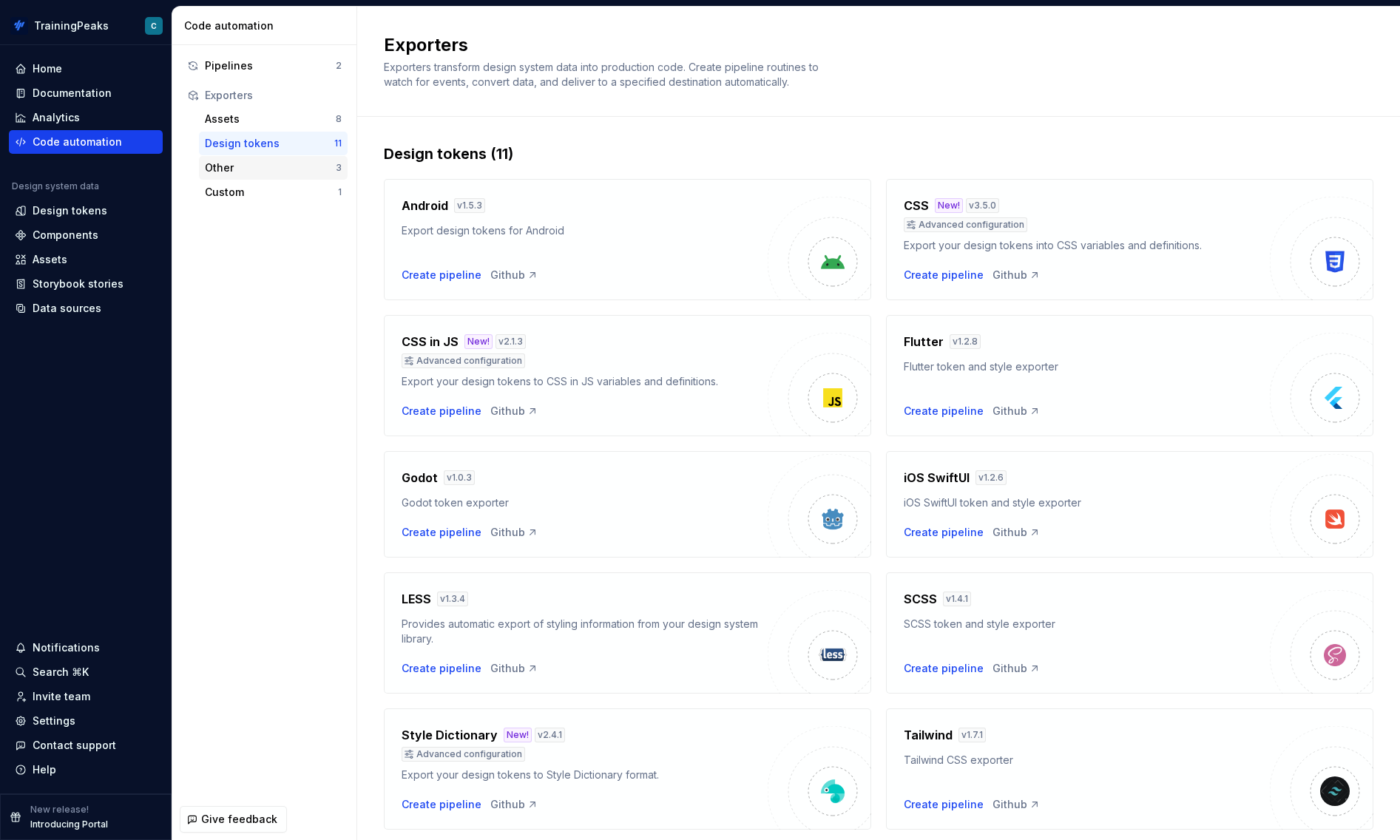
click at [257, 159] on div "Other 3" at bounding box center [273, 167] width 149 height 23
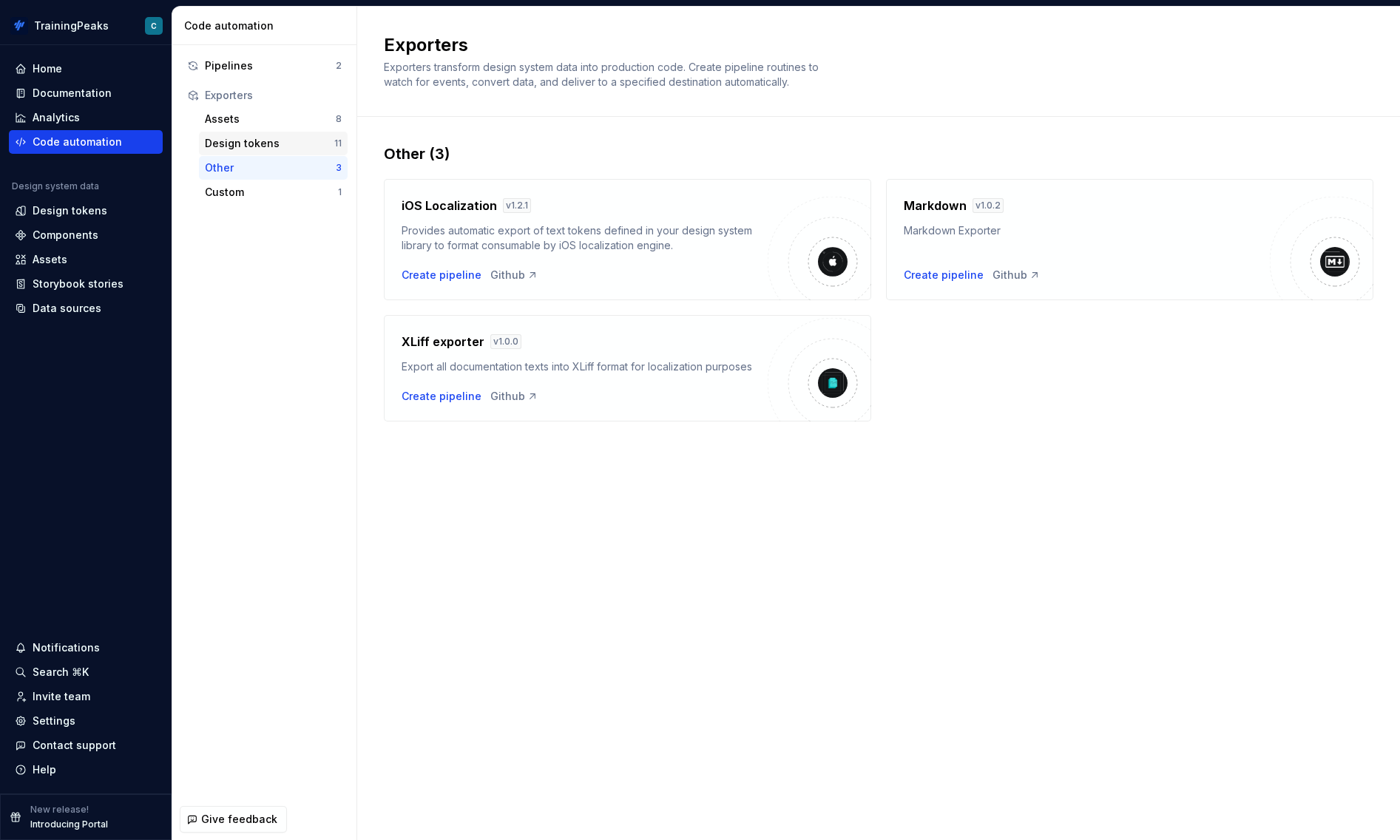
click at [265, 132] on div "Design tokens 11" at bounding box center [273, 143] width 149 height 23
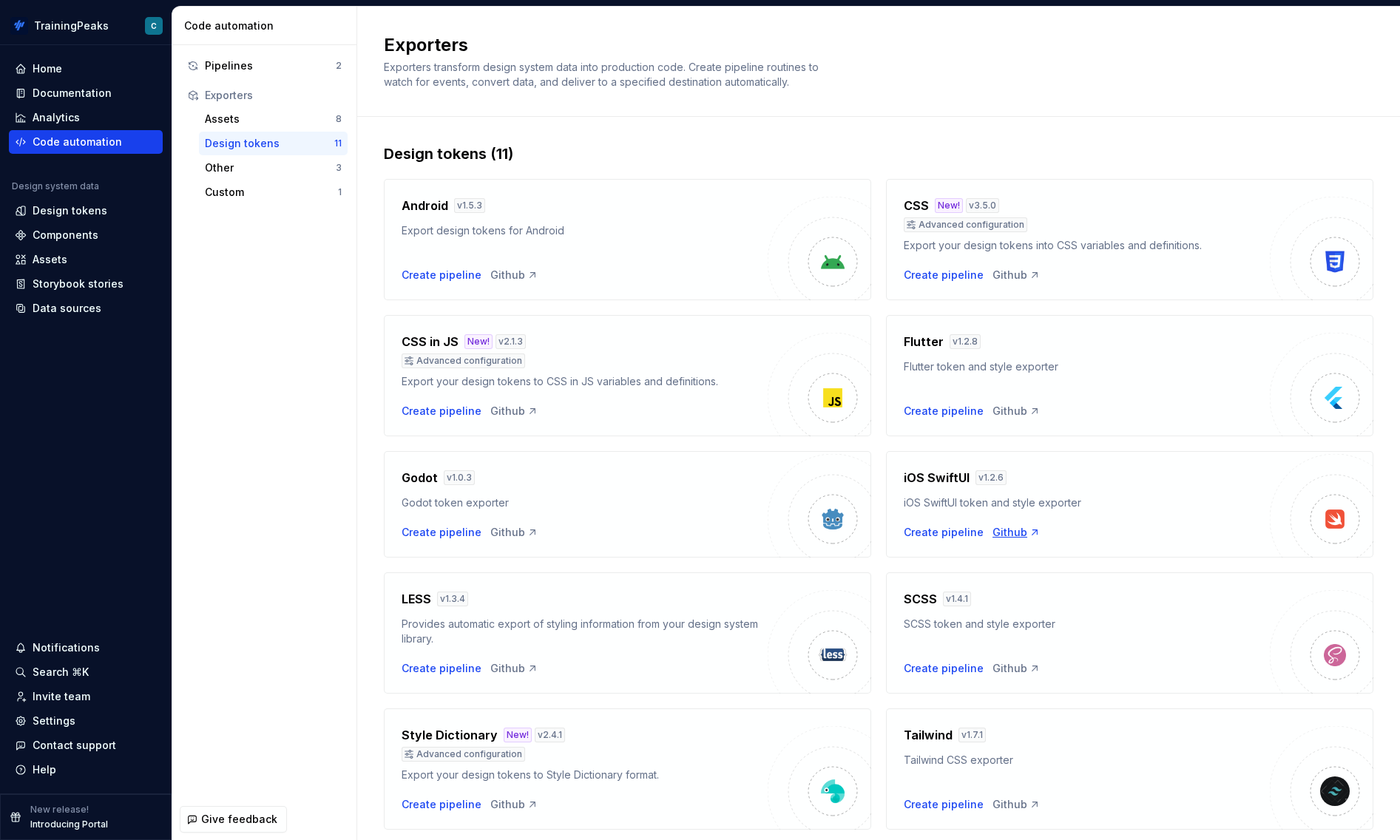
click at [1008, 529] on div "Github" at bounding box center [1017, 533] width 48 height 15
click at [87, 91] on div "Documentation" at bounding box center [72, 93] width 79 height 15
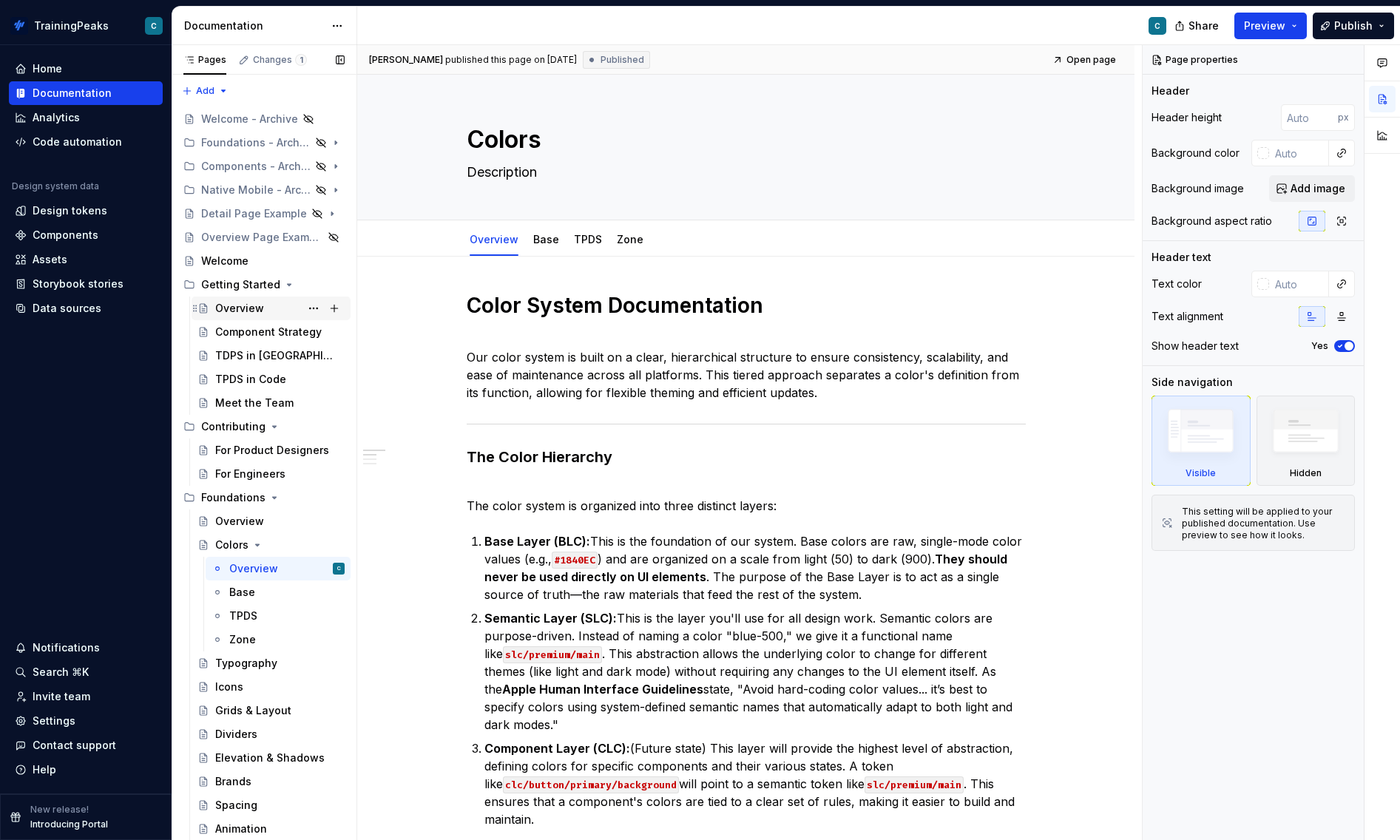
click at [267, 313] on div "Overview" at bounding box center [279, 308] width 129 height 20
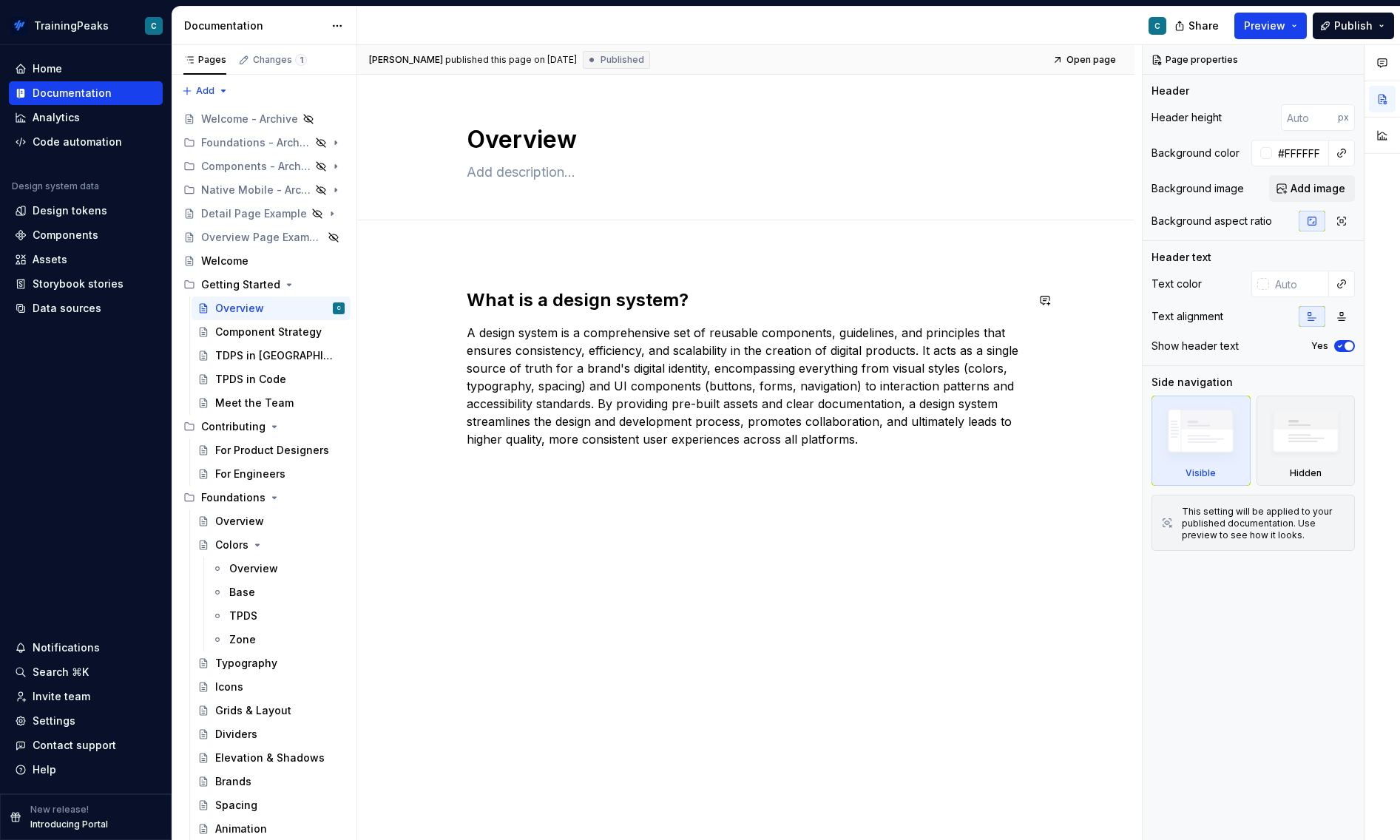
click at [483, 280] on div "What is a design system? A design system is a comprehensive set of reusable com…" at bounding box center [746, 512] width 778 height 518
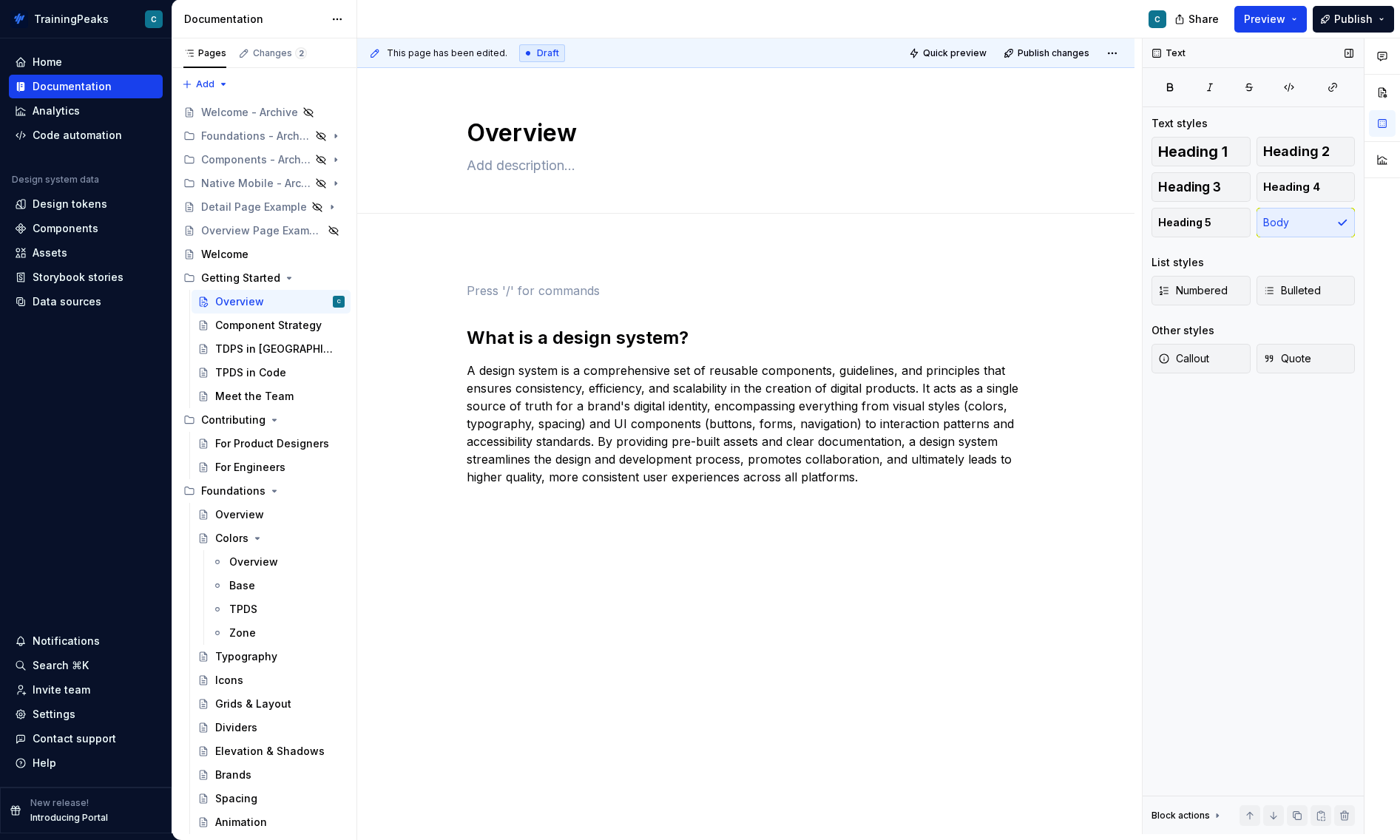
type textarea "*"
